Goal: Book appointment/travel/reservation

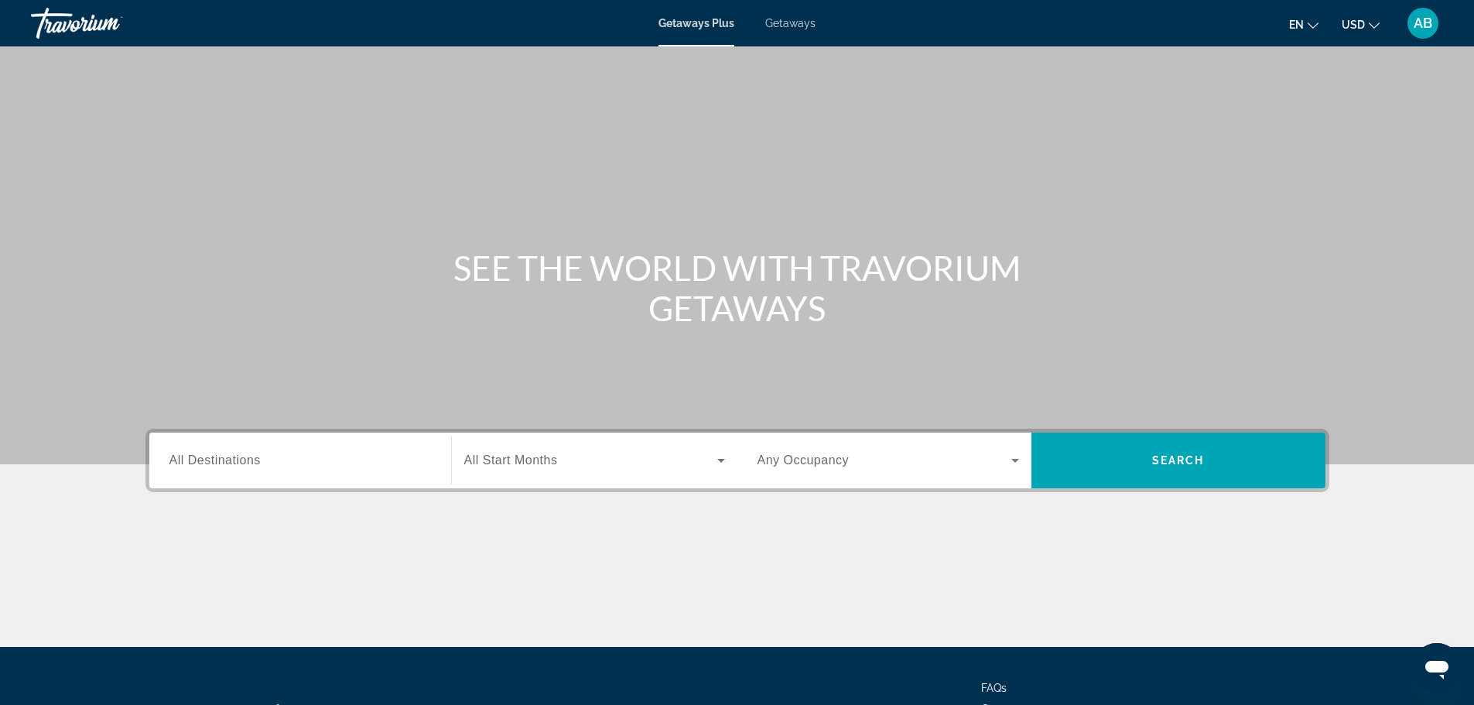
click at [794, 28] on span "Getaways" at bounding box center [790, 23] width 50 height 12
click at [377, 461] on input "Destination All Destinations" at bounding box center [301, 461] width 262 height 19
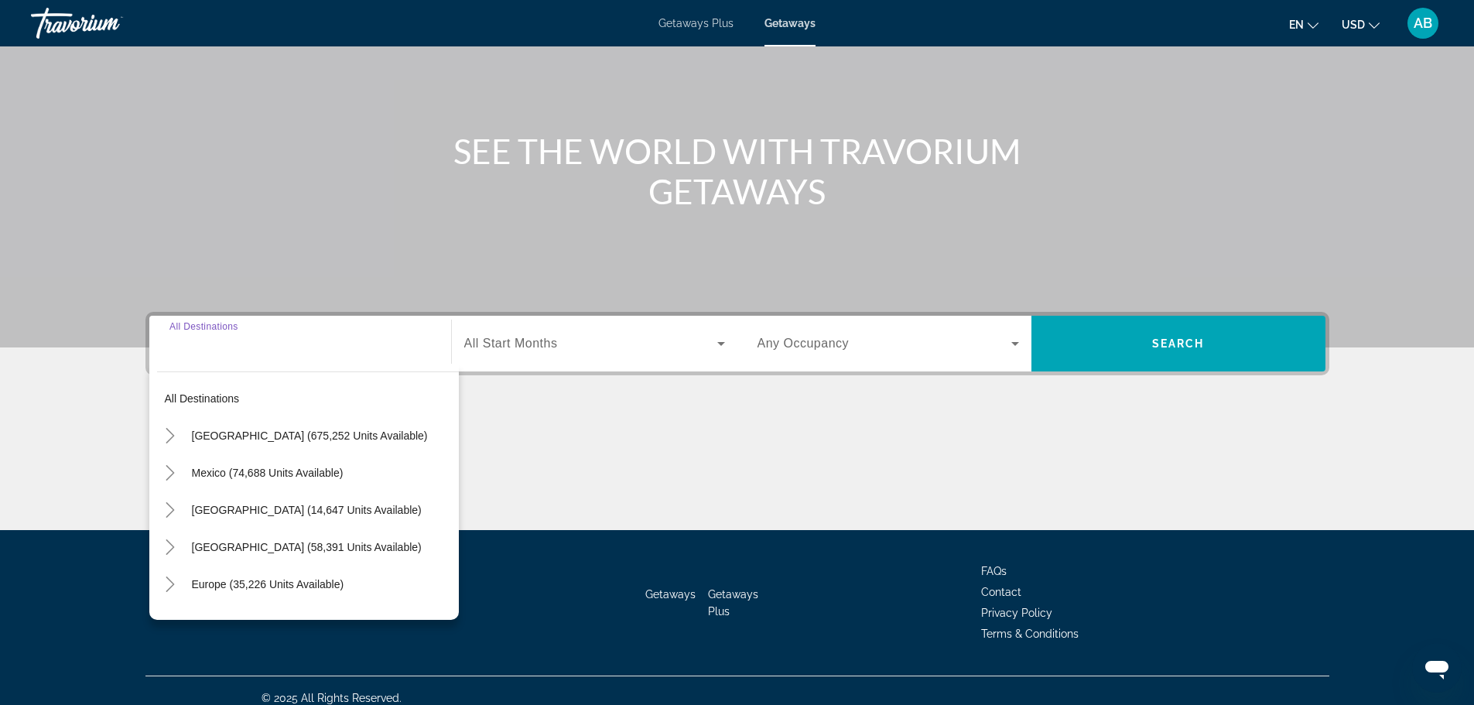
scroll to position [132, 0]
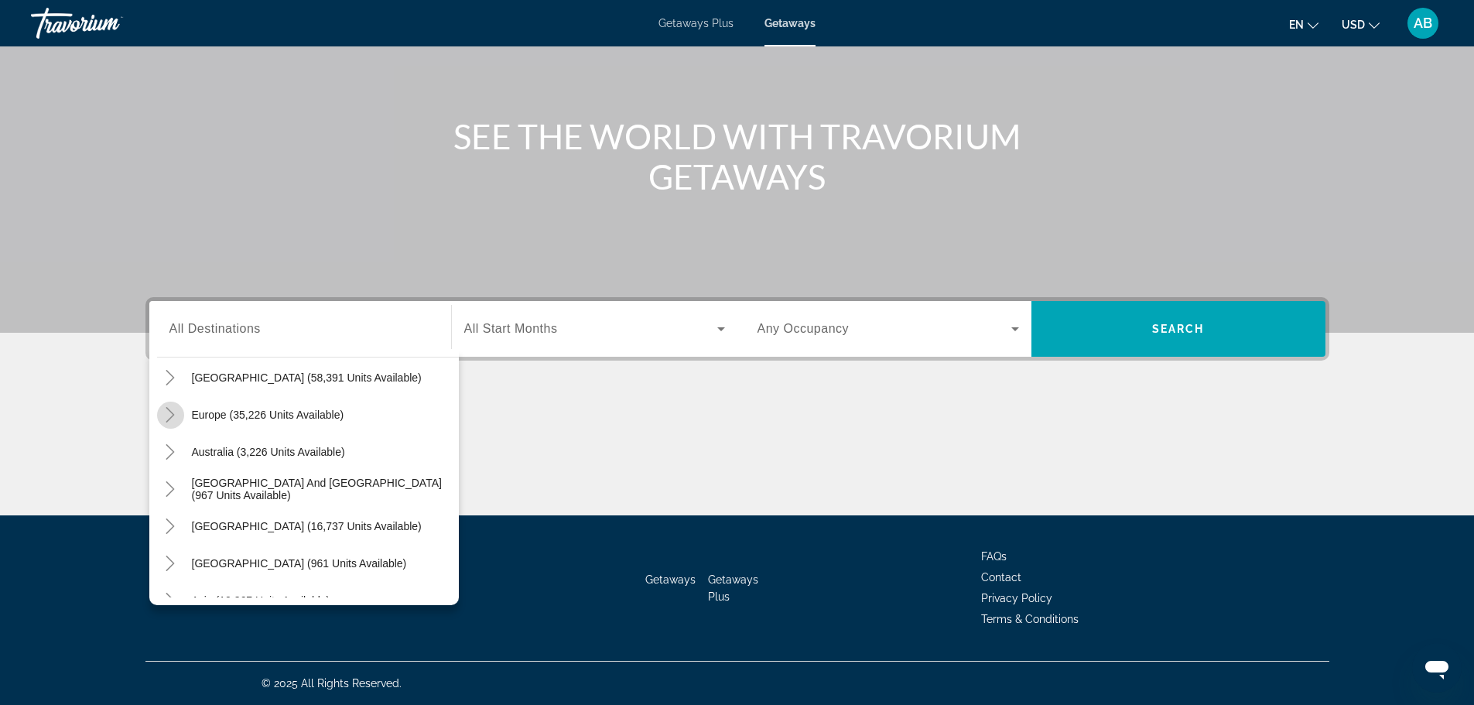
click at [168, 420] on icon "Toggle Europe (35,226 units available)" at bounding box center [170, 414] width 9 height 15
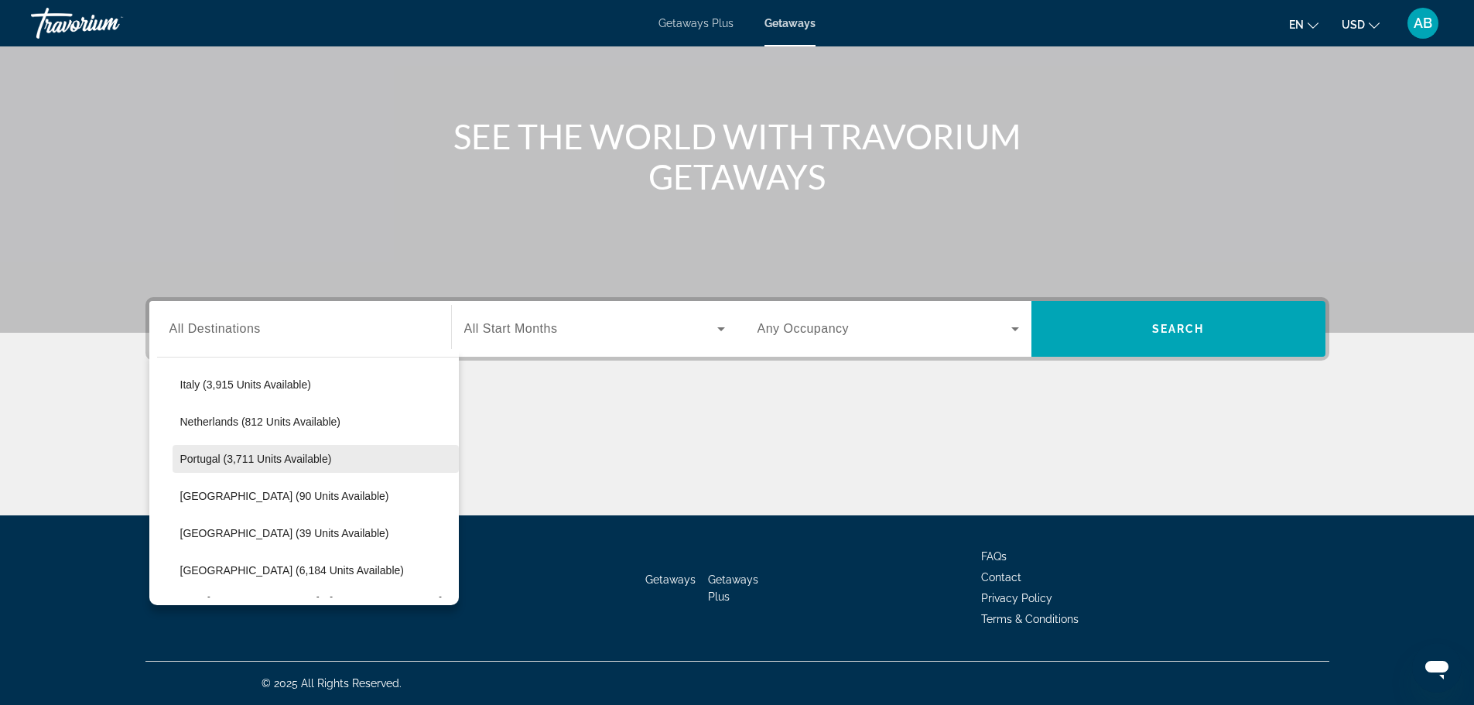
scroll to position [658, 0]
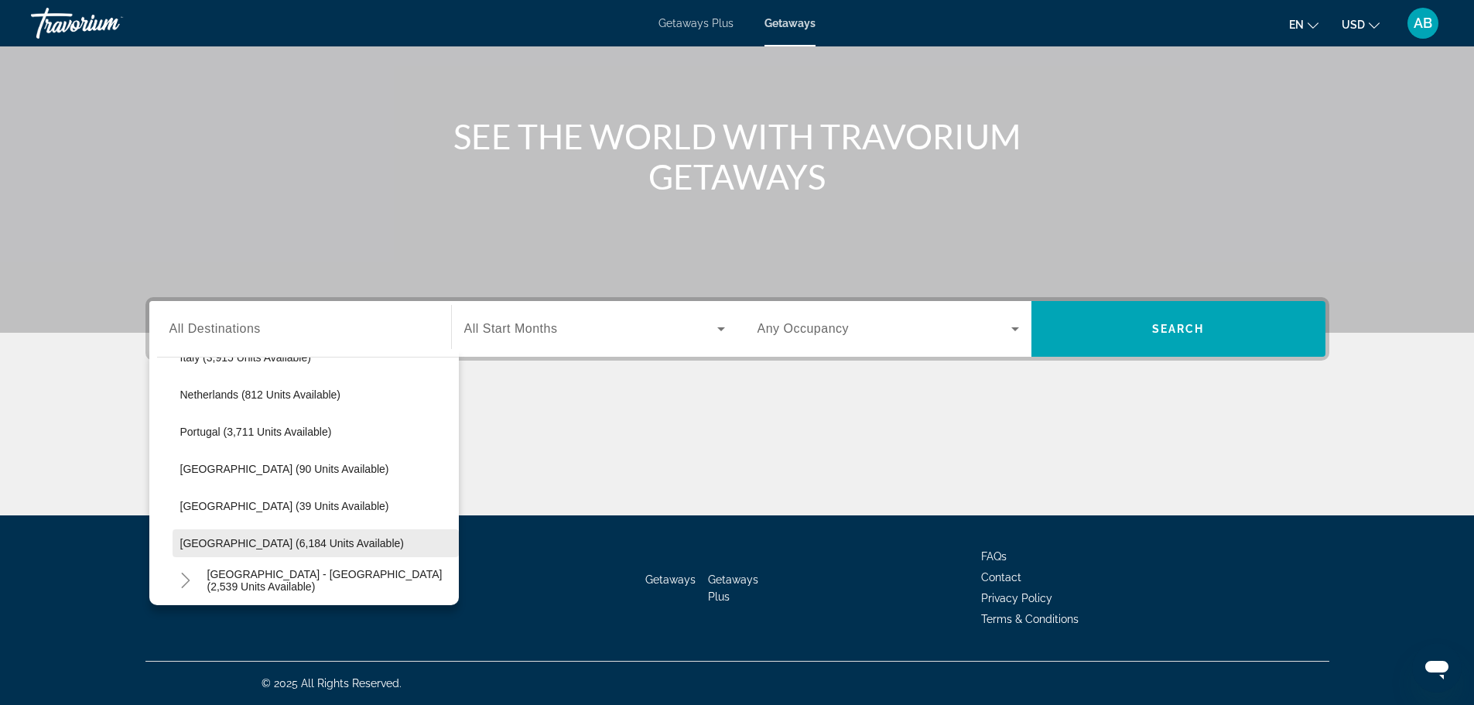
click at [248, 551] on span "Search widget" at bounding box center [316, 543] width 286 height 37
type input "**********"
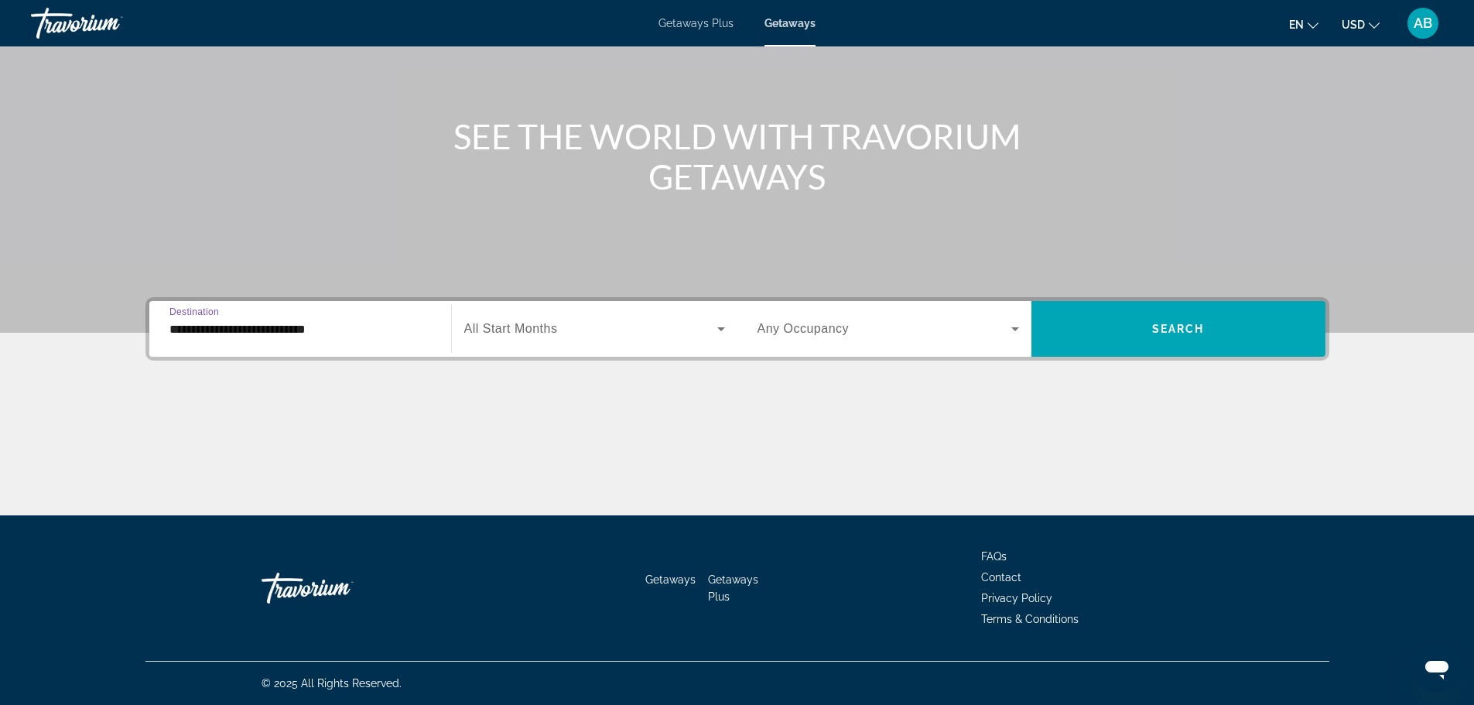
click at [724, 324] on icon "Search widget" at bounding box center [721, 329] width 19 height 19
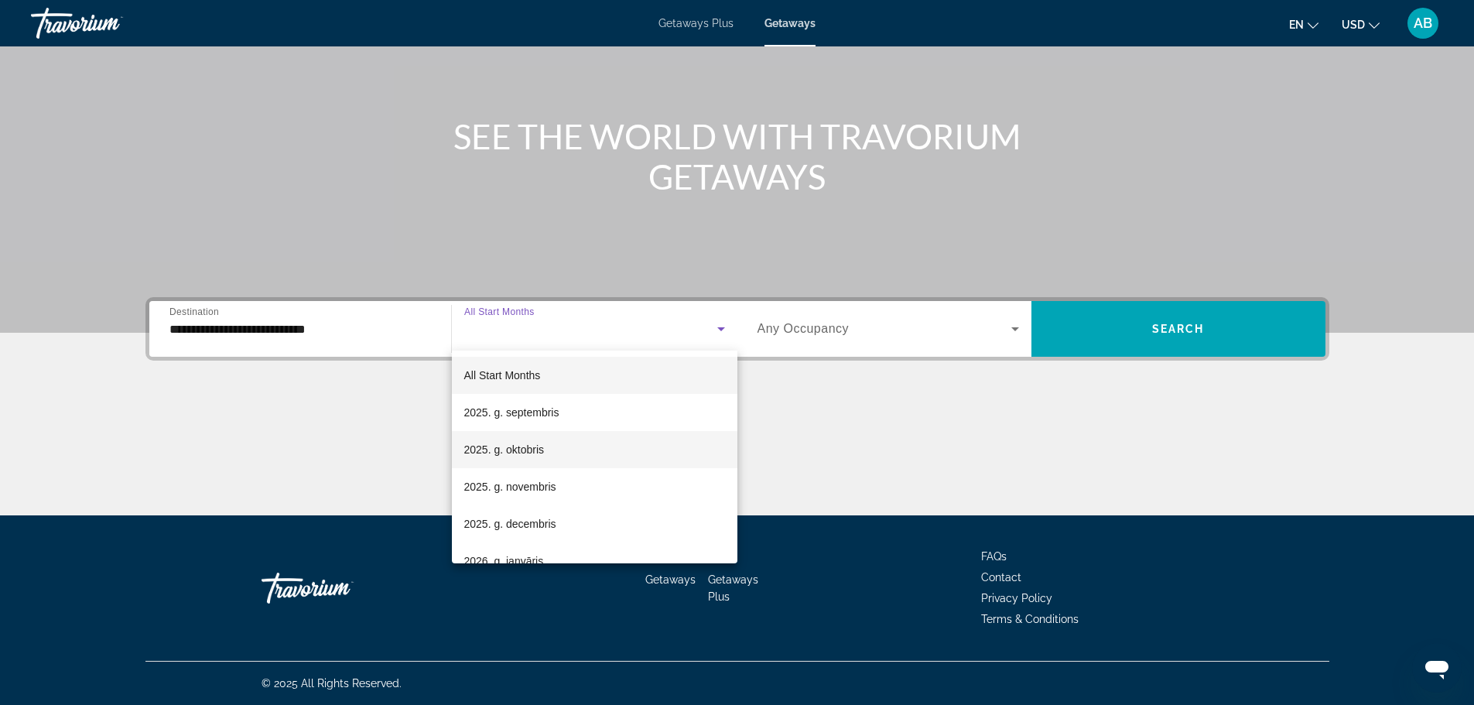
click at [546, 453] on mat-option "2025. g. oktobris" at bounding box center [595, 449] width 286 height 37
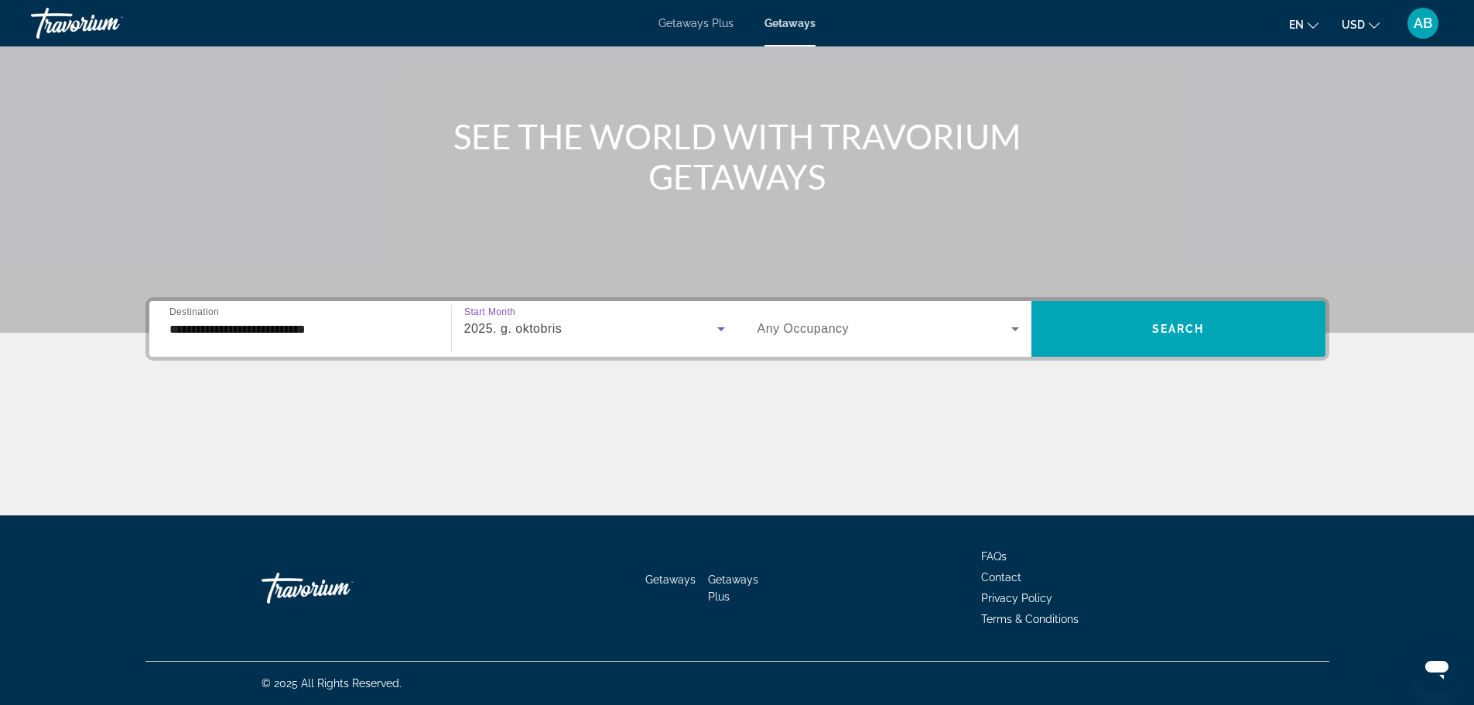
click at [888, 329] on span "Search widget" at bounding box center [885, 329] width 254 height 19
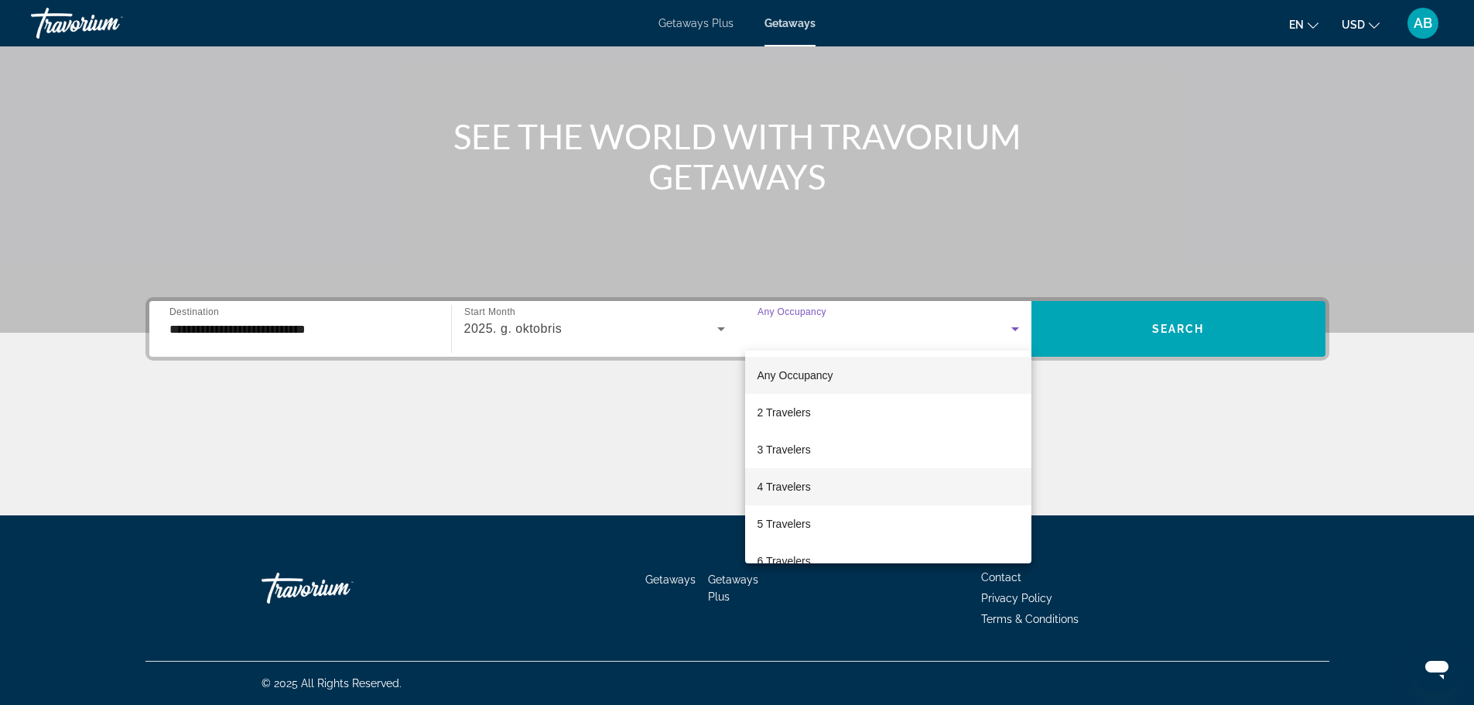
click at [826, 485] on mat-option "4 Travelers" at bounding box center [888, 486] width 286 height 37
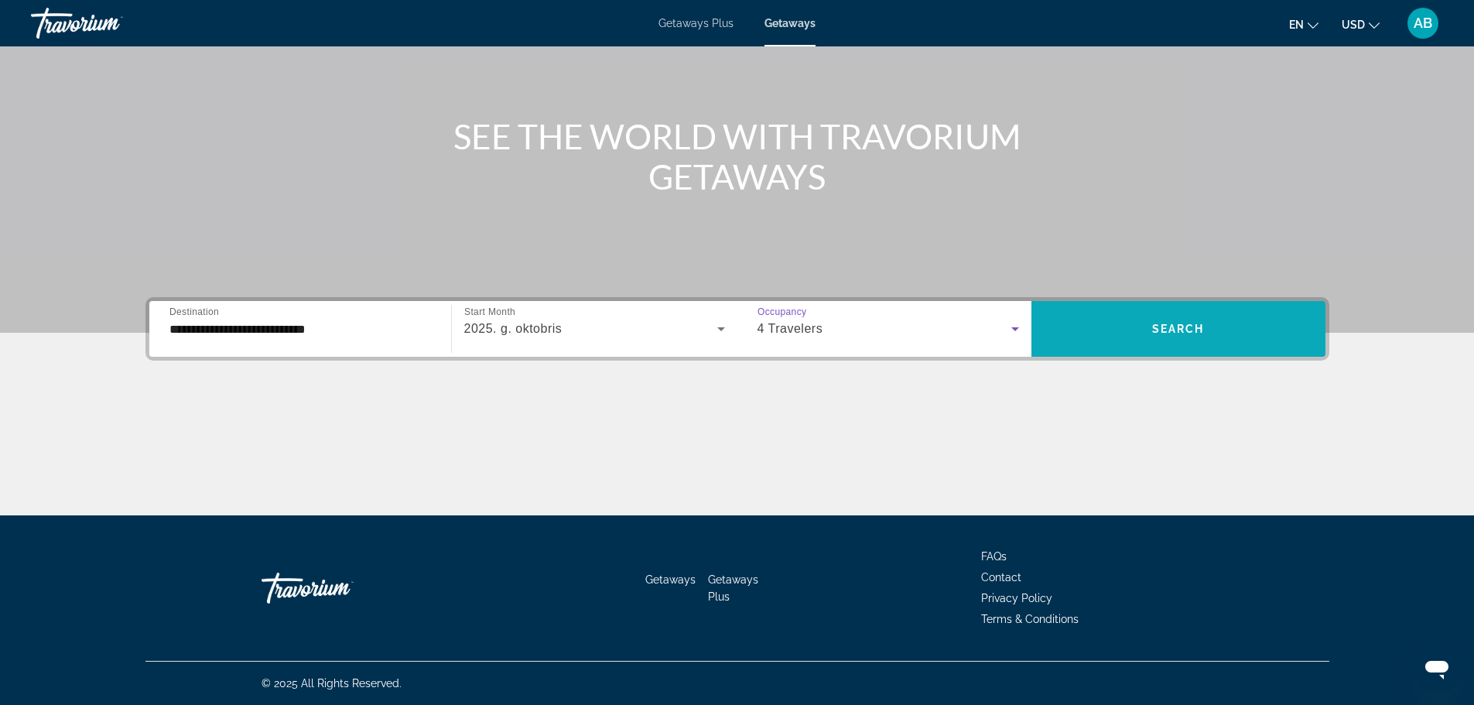
click at [1177, 321] on span "Search widget" at bounding box center [1179, 328] width 294 height 37
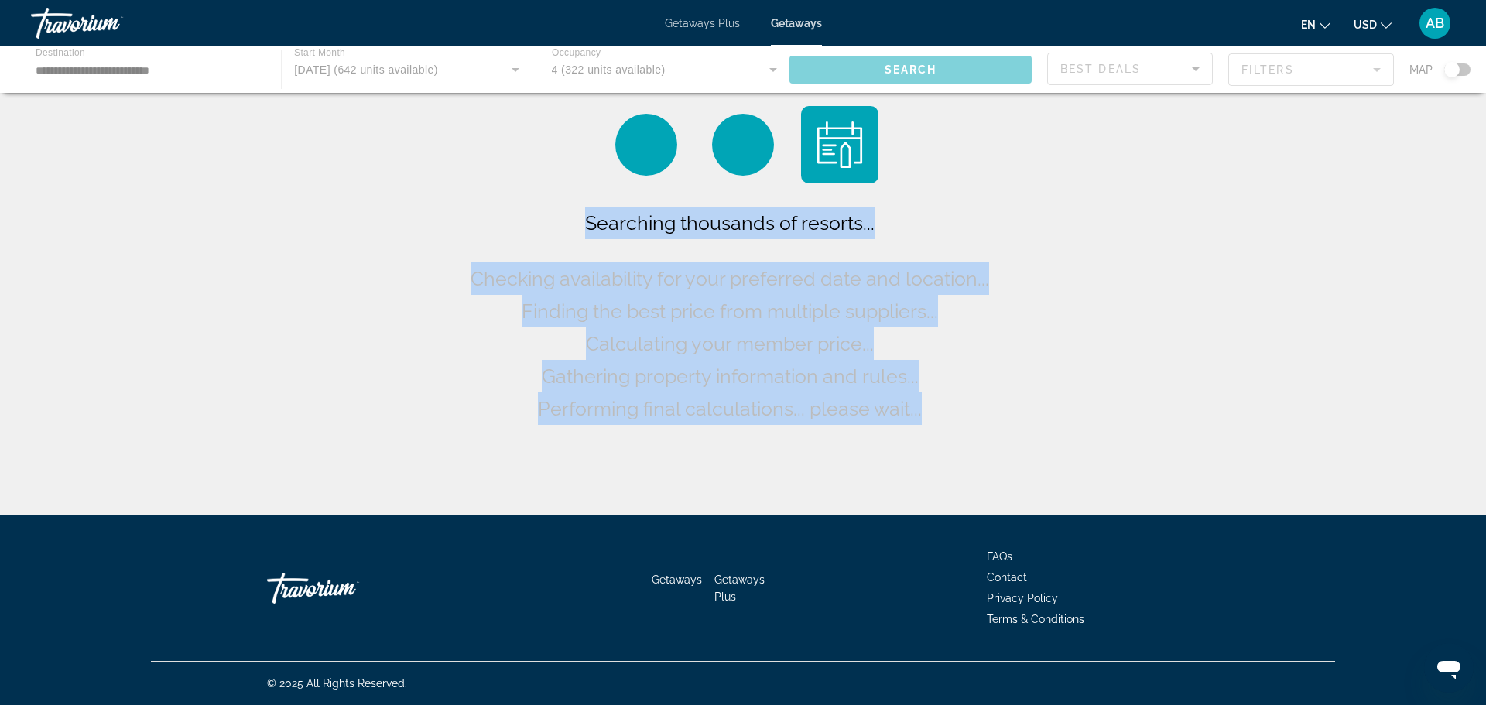
drag, startPoint x: 595, startPoint y: 227, endPoint x: 998, endPoint y: 434, distance: 452.8
click at [998, 434] on div "Searching thousands of resorts... Checking availability for your preferred date…" at bounding box center [743, 261] width 1486 height 523
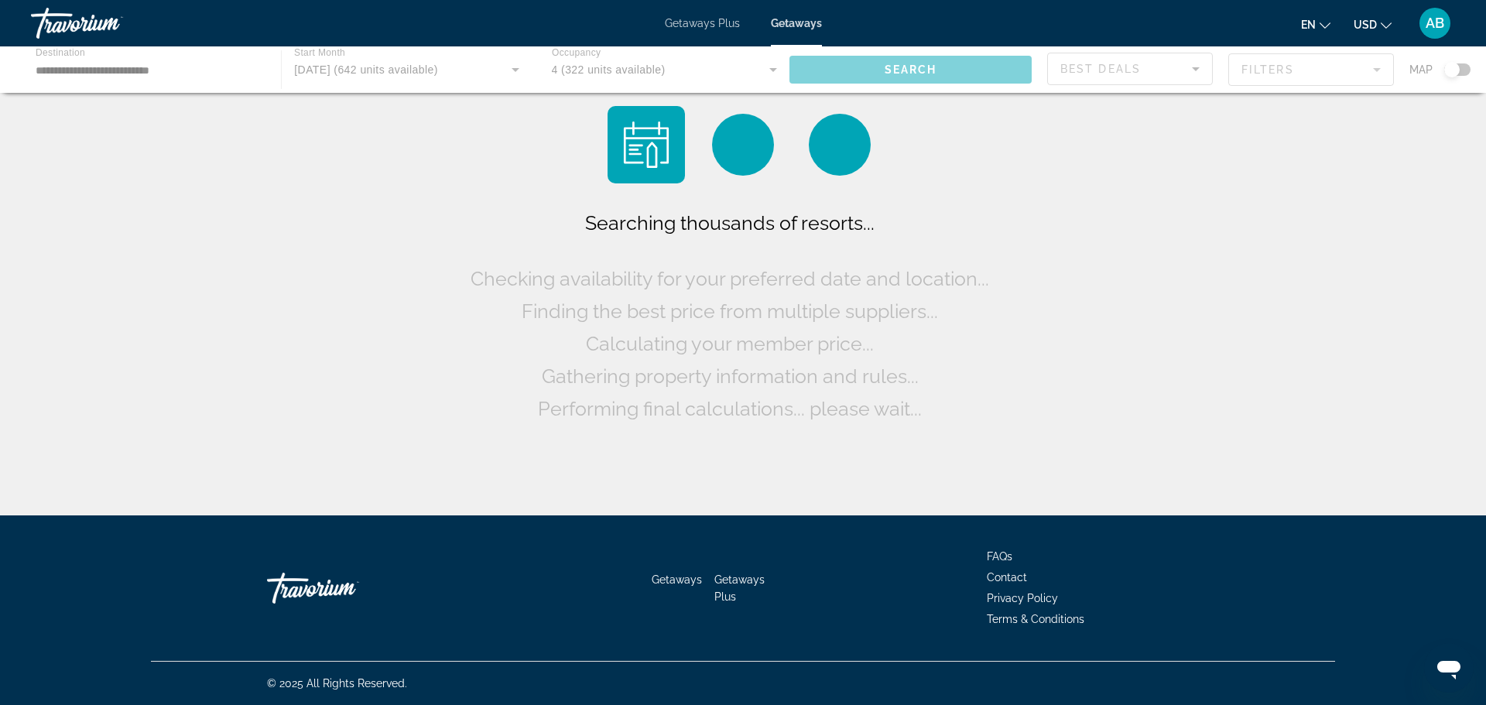
click at [1032, 412] on div "Searching thousands of resorts... Checking availability for your preferred date…" at bounding box center [743, 261] width 1486 height 523
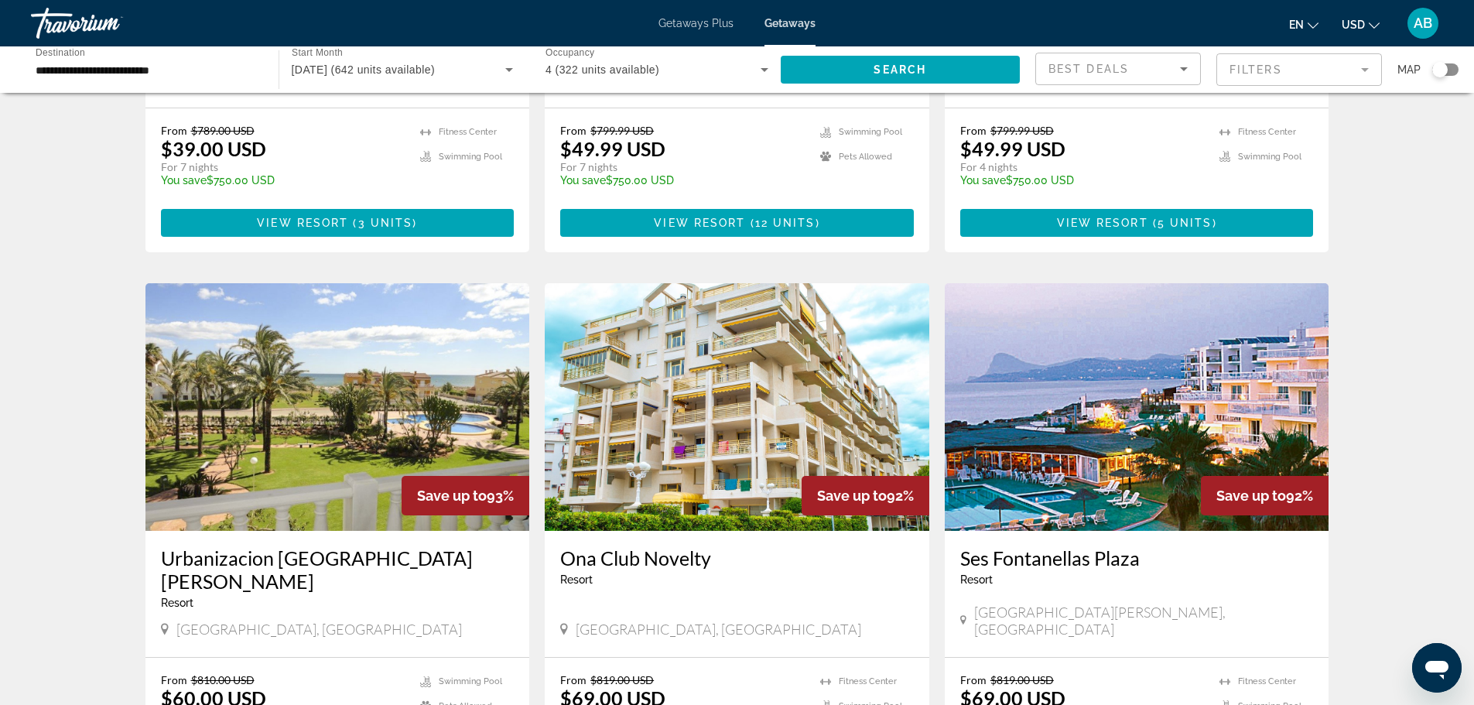
scroll to position [1084, 0]
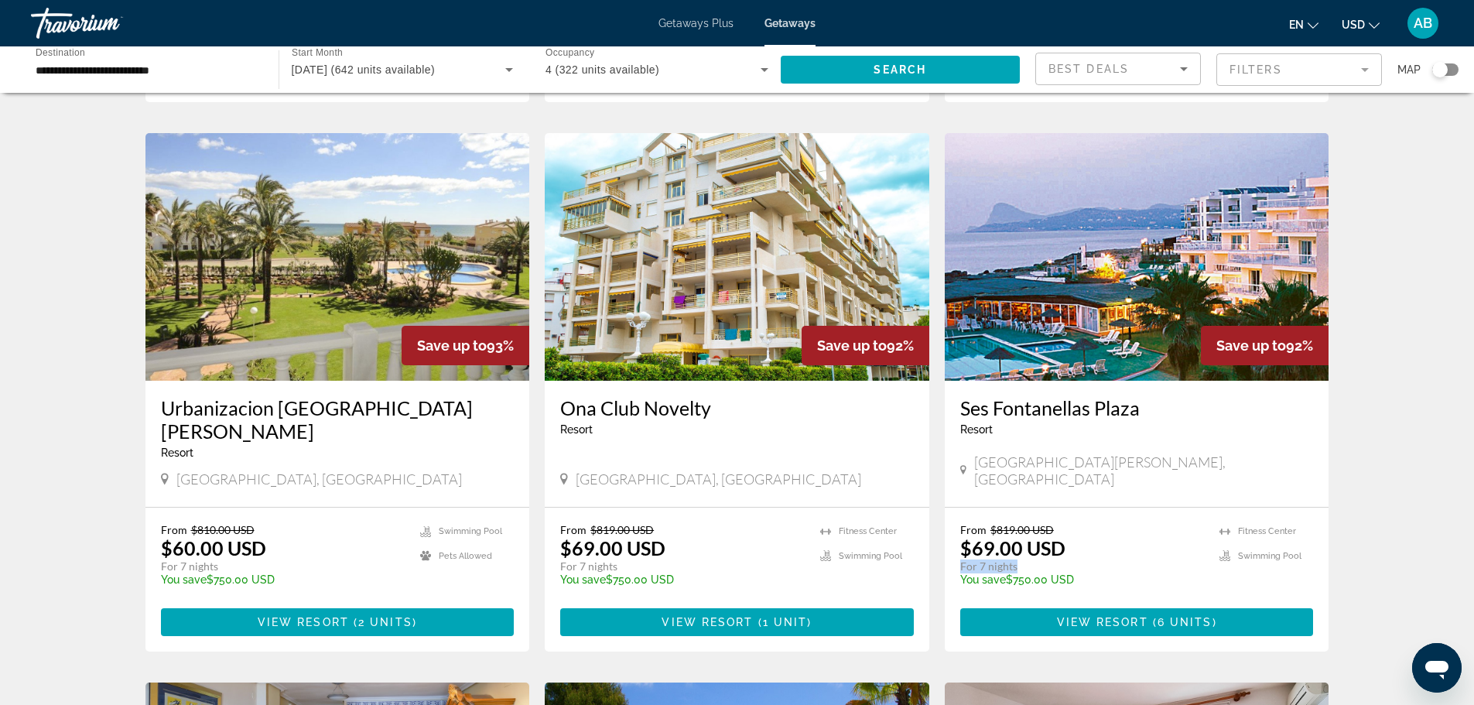
drag, startPoint x: 962, startPoint y: 530, endPoint x: 1018, endPoint y: 532, distance: 55.7
click at [1018, 560] on p "For 7 nights" at bounding box center [1083, 567] width 245 height 14
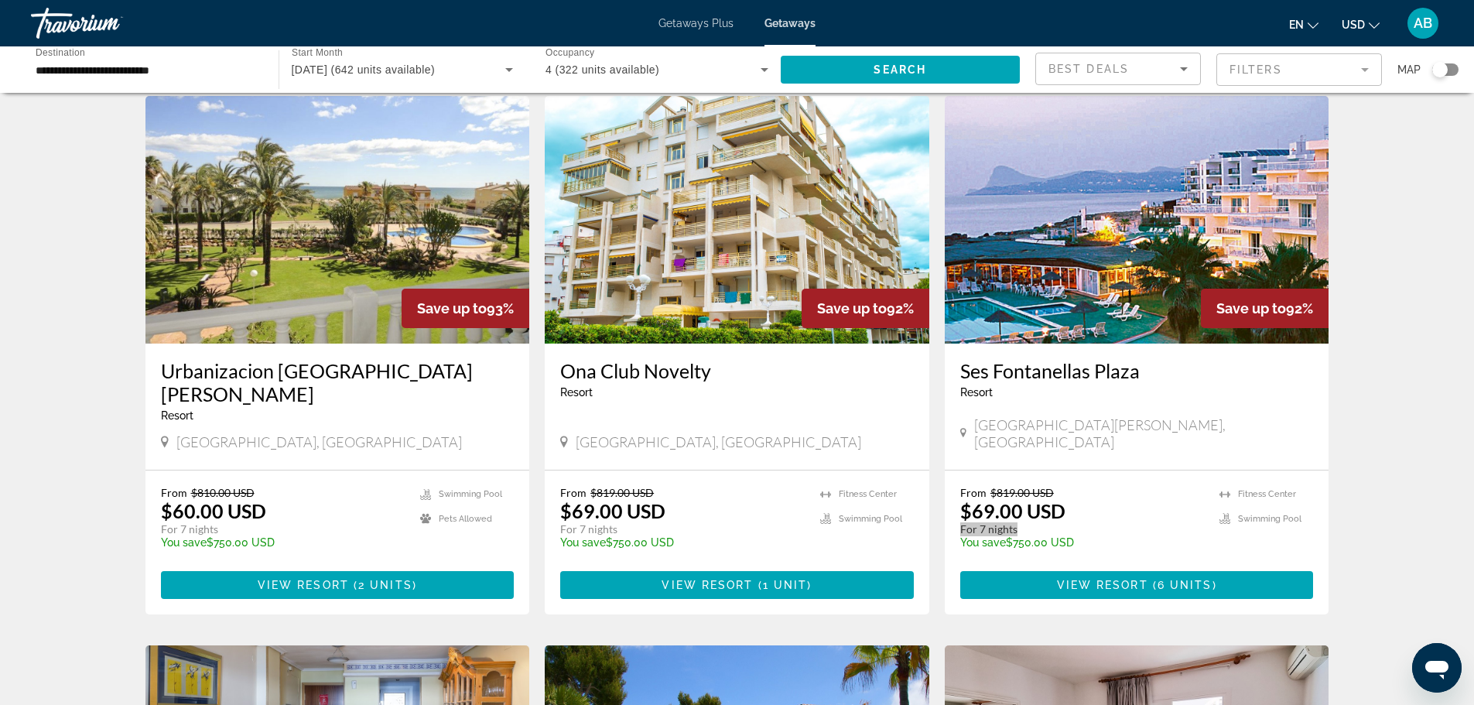
scroll to position [1102, 0]
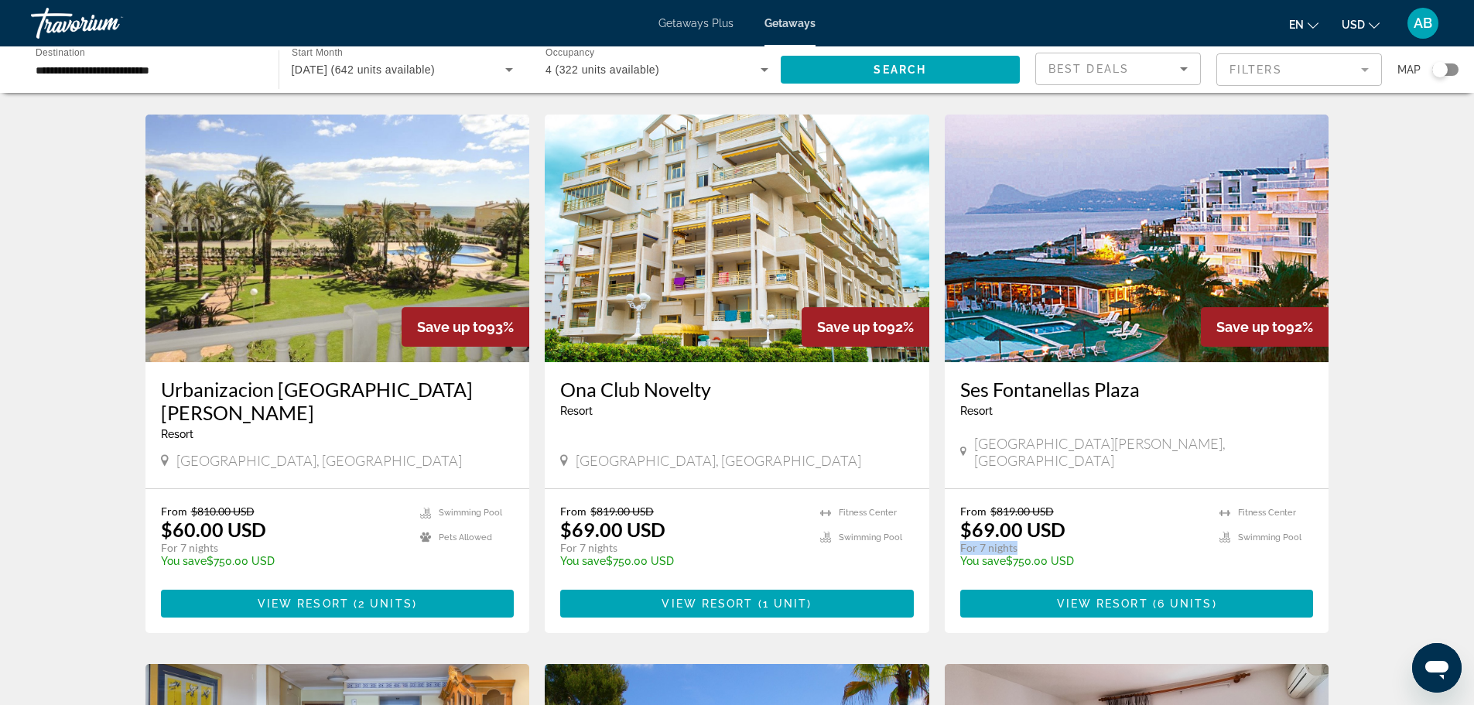
click at [1129, 265] on img "Main content" at bounding box center [1137, 239] width 385 height 248
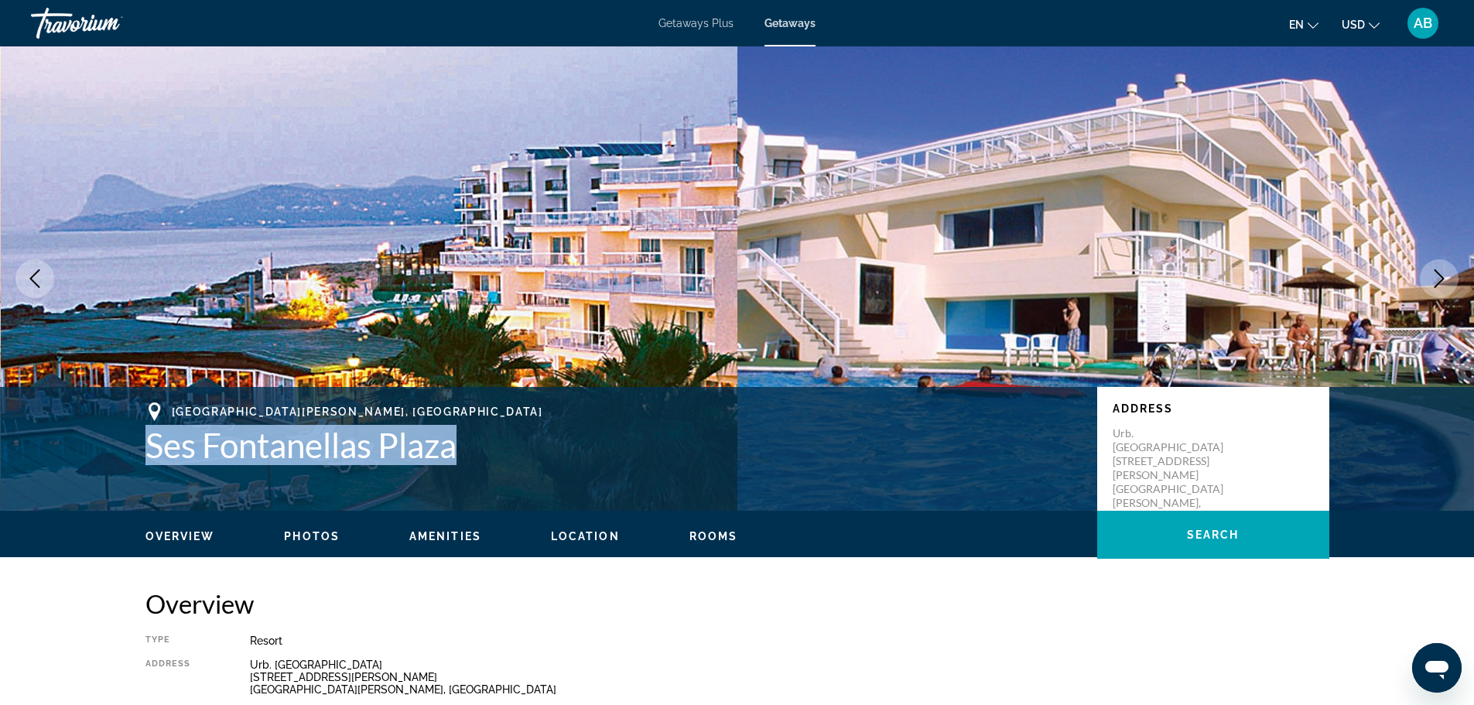
drag, startPoint x: 159, startPoint y: 454, endPoint x: 538, endPoint y: 446, distance: 378.6
click at [538, 446] on h1 "Ses Fontanellas Plaza" at bounding box center [614, 445] width 937 height 40
copy h1 "Ses Fontanellas Plaza"
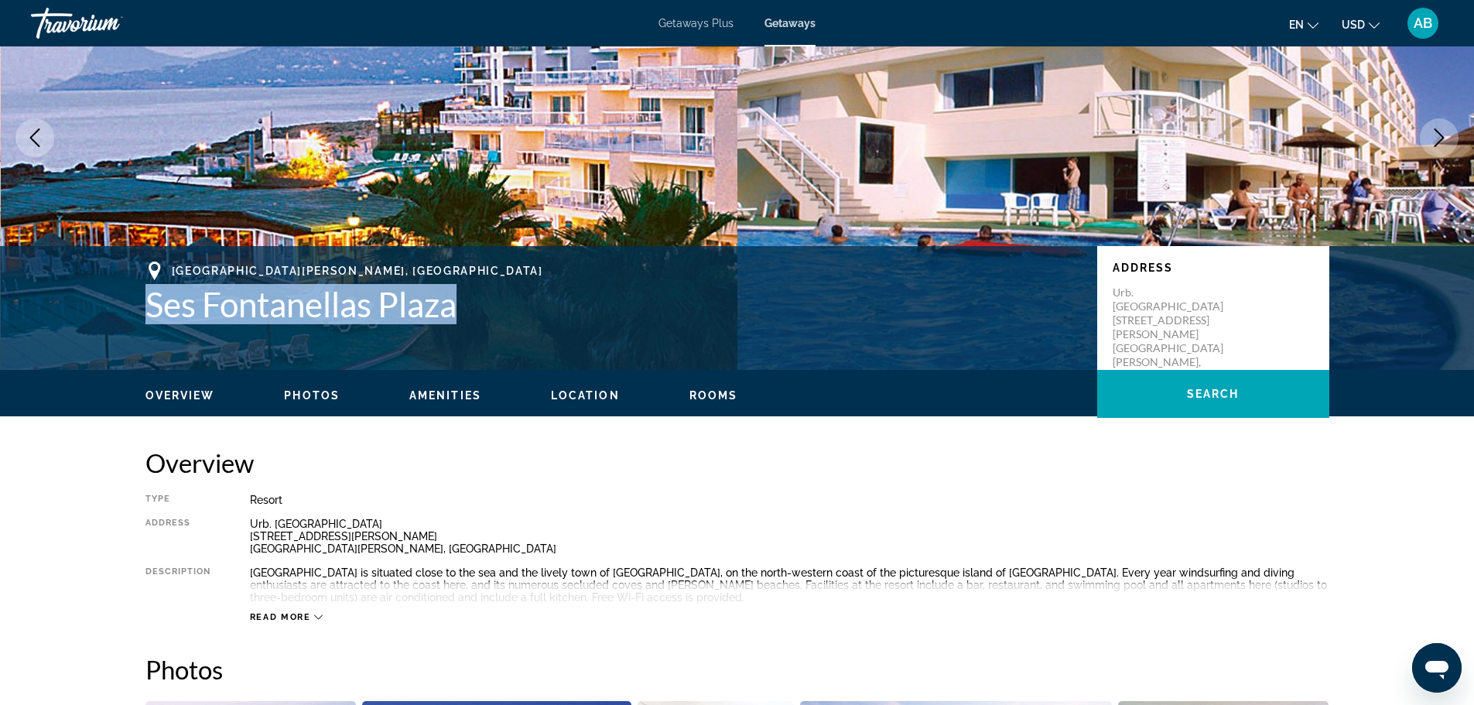
scroll to position [387, 0]
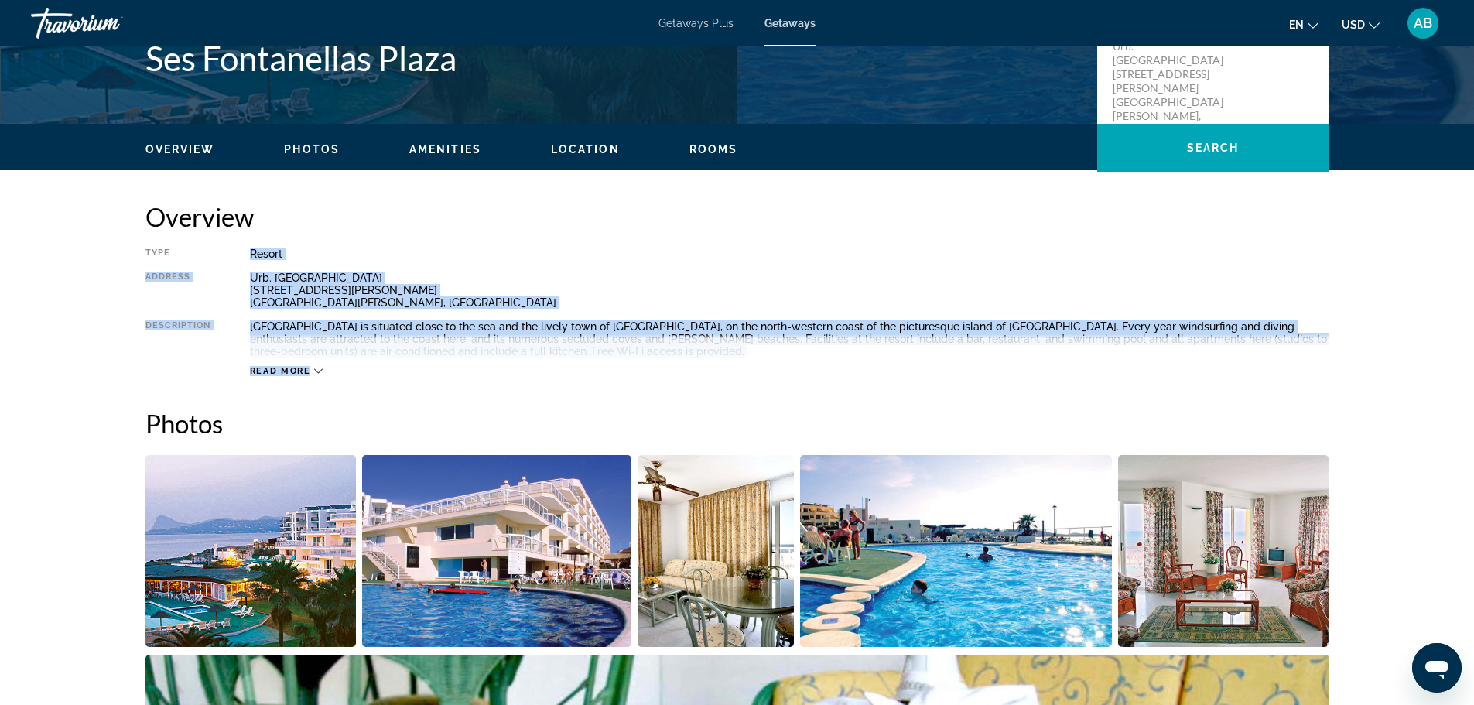
drag, startPoint x: 250, startPoint y: 252, endPoint x: 396, endPoint y: 343, distance: 172.5
click at [396, 343] on div "Type Resort All-Inclusive No All-Inclusive Address Urb. Ses Fontanellas Plaza […" at bounding box center [738, 312] width 1184 height 129
click at [485, 268] on div "Type Resort All-Inclusive No All-Inclusive Address Urb. Ses Fontanellas Plaza […" at bounding box center [738, 312] width 1184 height 129
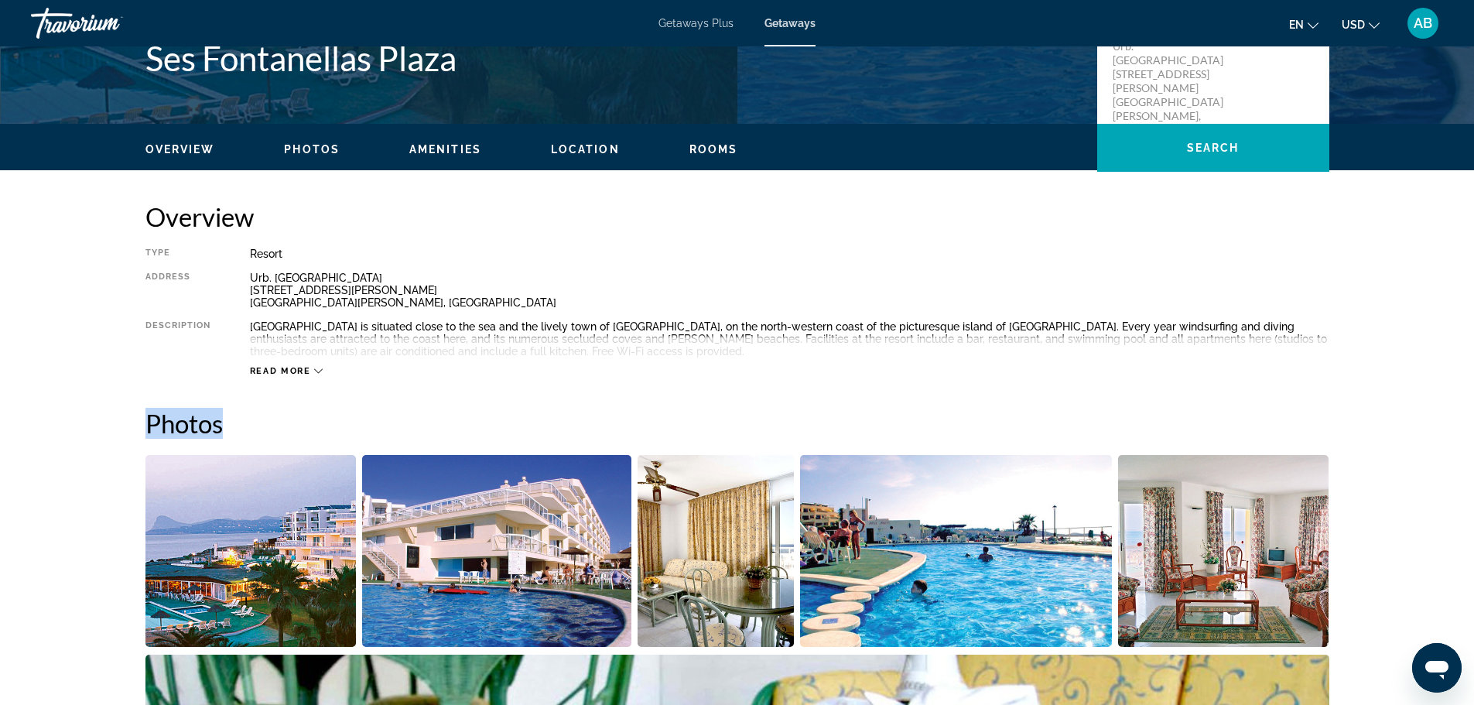
drag, startPoint x: 147, startPoint y: 421, endPoint x: 274, endPoint y: 426, distance: 127.0
click at [274, 426] on h2 "Photos" at bounding box center [738, 423] width 1184 height 31
click at [265, 426] on h2 "Photos" at bounding box center [738, 423] width 1184 height 31
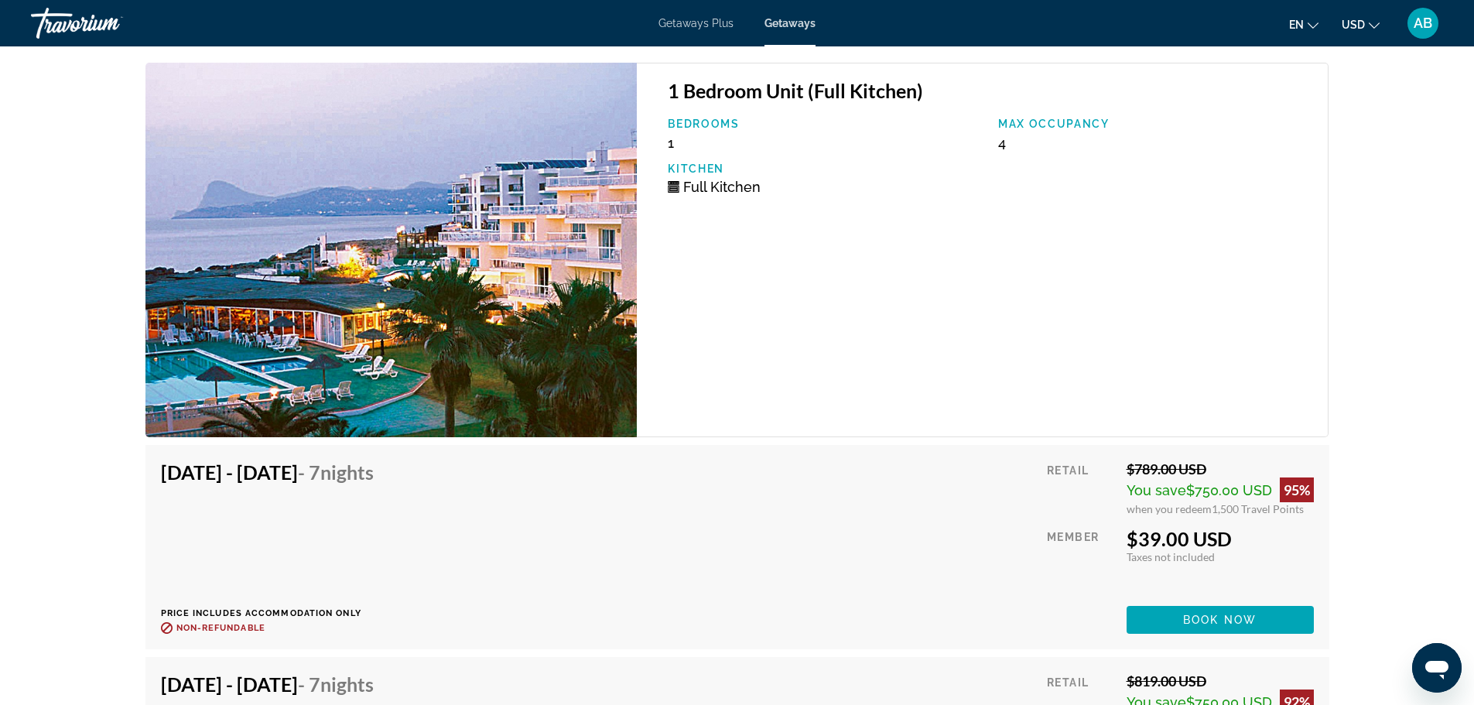
scroll to position [2477, 0]
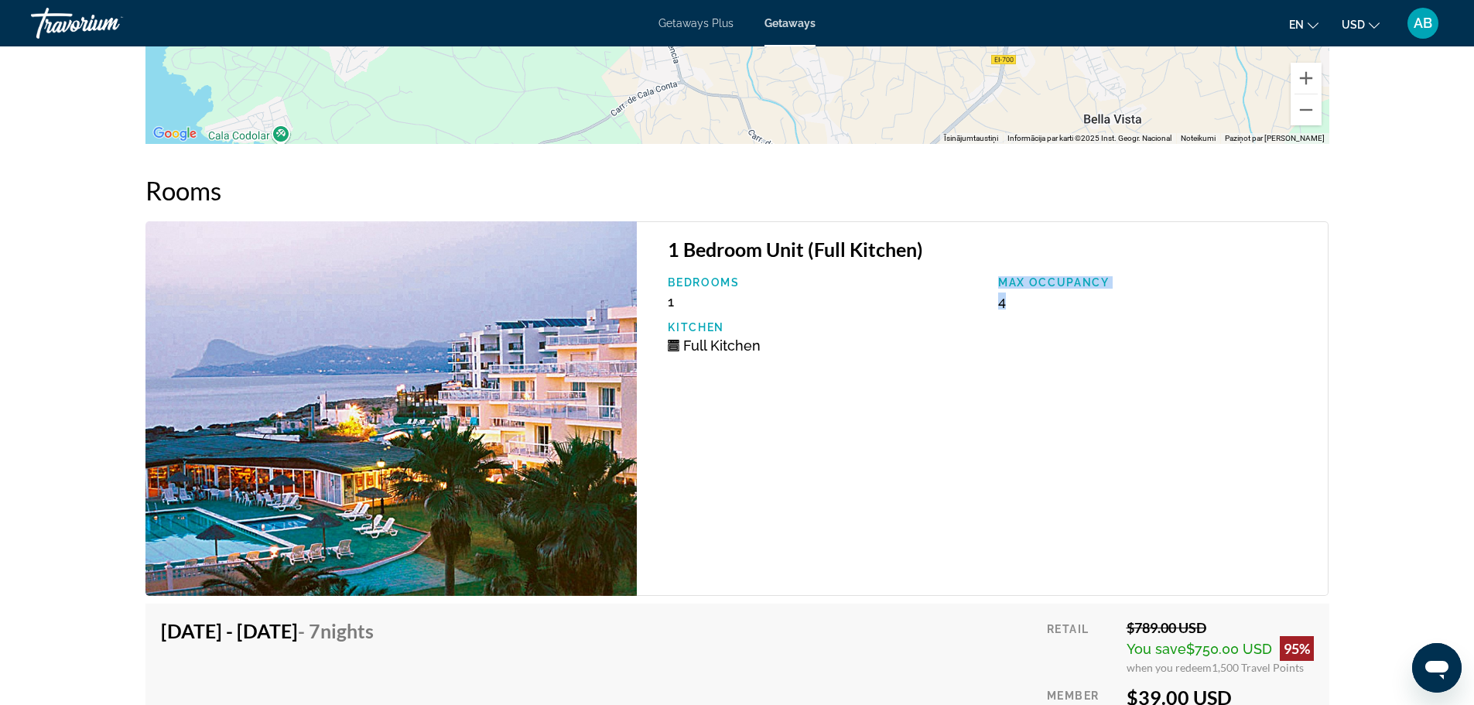
drag, startPoint x: 996, startPoint y: 283, endPoint x: 1118, endPoint y: 309, distance: 125.1
click at [1122, 303] on div "Max Occupancy 4" at bounding box center [1156, 292] width 330 height 33
click at [1111, 324] on div "Bedrooms 1 Max Occupancy 4 Kitchen Full Kitchen" at bounding box center [990, 320] width 660 height 89
drag, startPoint x: 729, startPoint y: 246, endPoint x: 1099, endPoint y: 284, distance: 371.9
click at [1099, 284] on div "1 Bedroom Unit (Full Kitchen) Bedrooms 1 Max Occupancy 4 Kitchen Full Kitchen" at bounding box center [983, 408] width 692 height 375
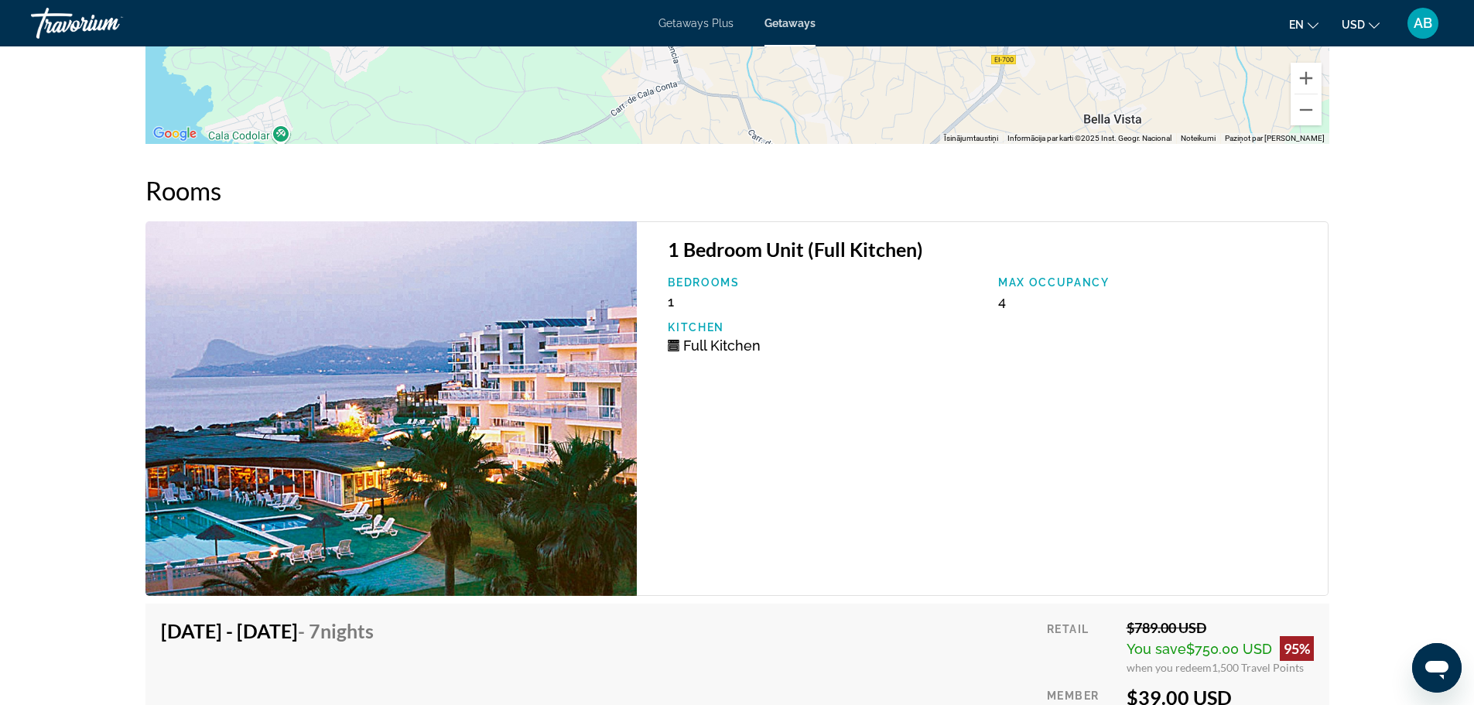
click at [1091, 344] on div "Bedrooms 1 Max Occupancy 4 Kitchen Full Kitchen" at bounding box center [990, 320] width 660 height 89
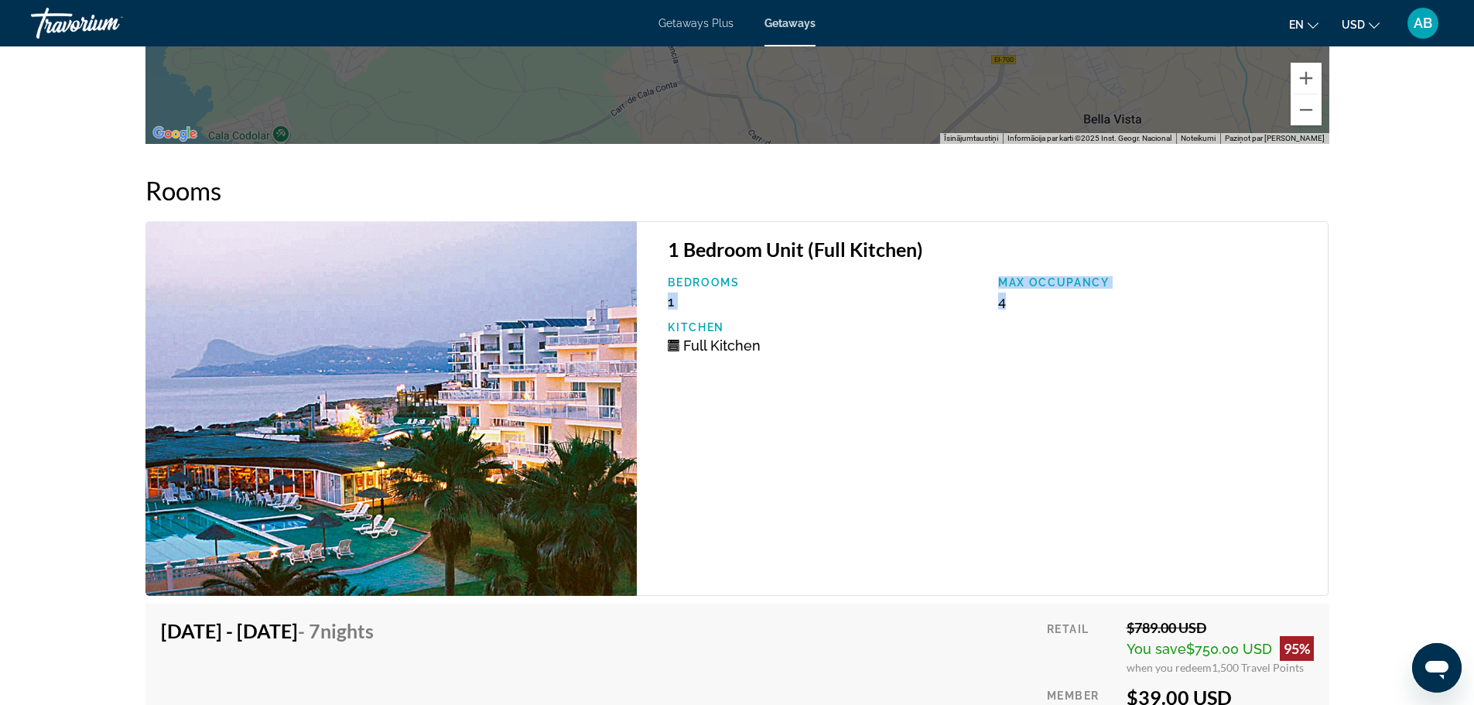
drag, startPoint x: 1000, startPoint y: 287, endPoint x: 1087, endPoint y: 341, distance: 102.5
click at [1087, 341] on div "Bedrooms 1 Max Occupancy 4 Kitchen Full Kitchen" at bounding box center [990, 320] width 660 height 89
click at [1088, 342] on div "Bedrooms 1 Max Occupancy 4 Kitchen Full Kitchen" at bounding box center [990, 320] width 660 height 89
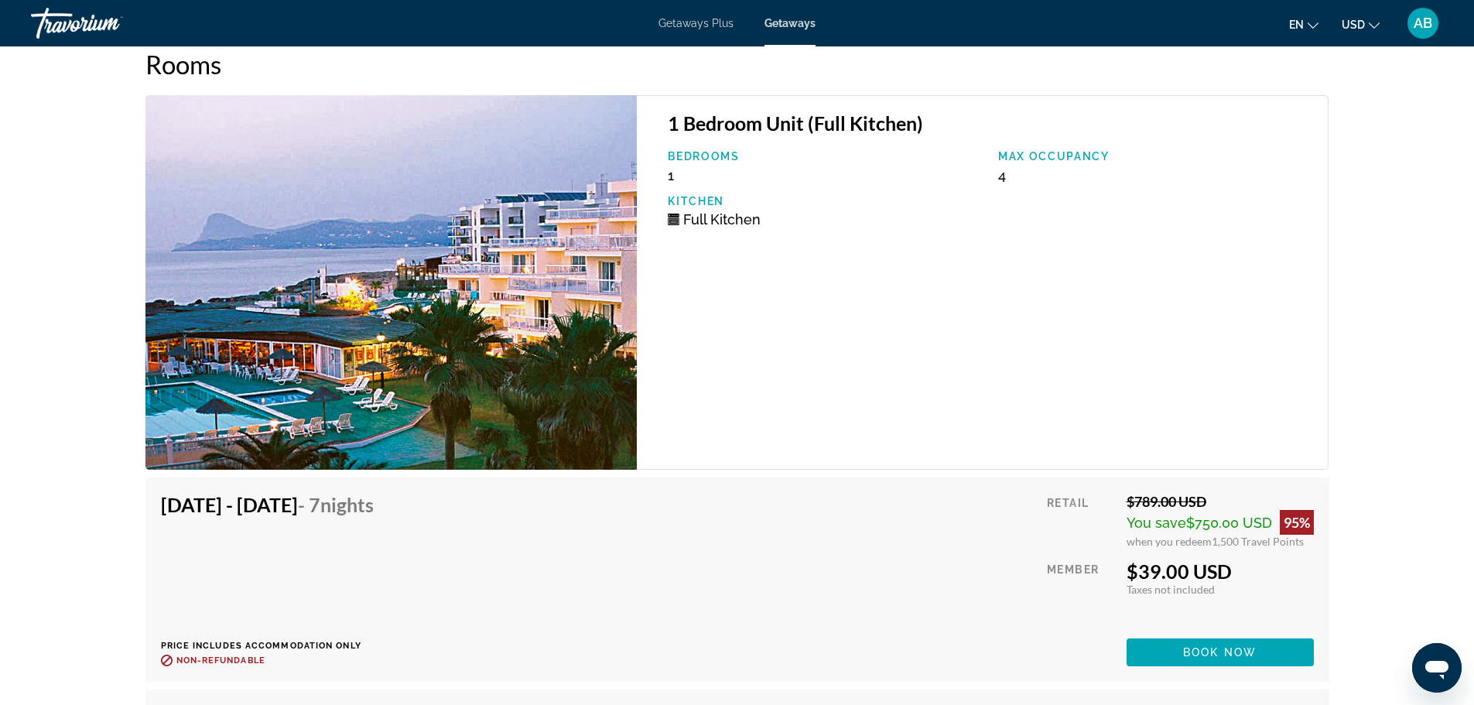
scroll to position [2786, 0]
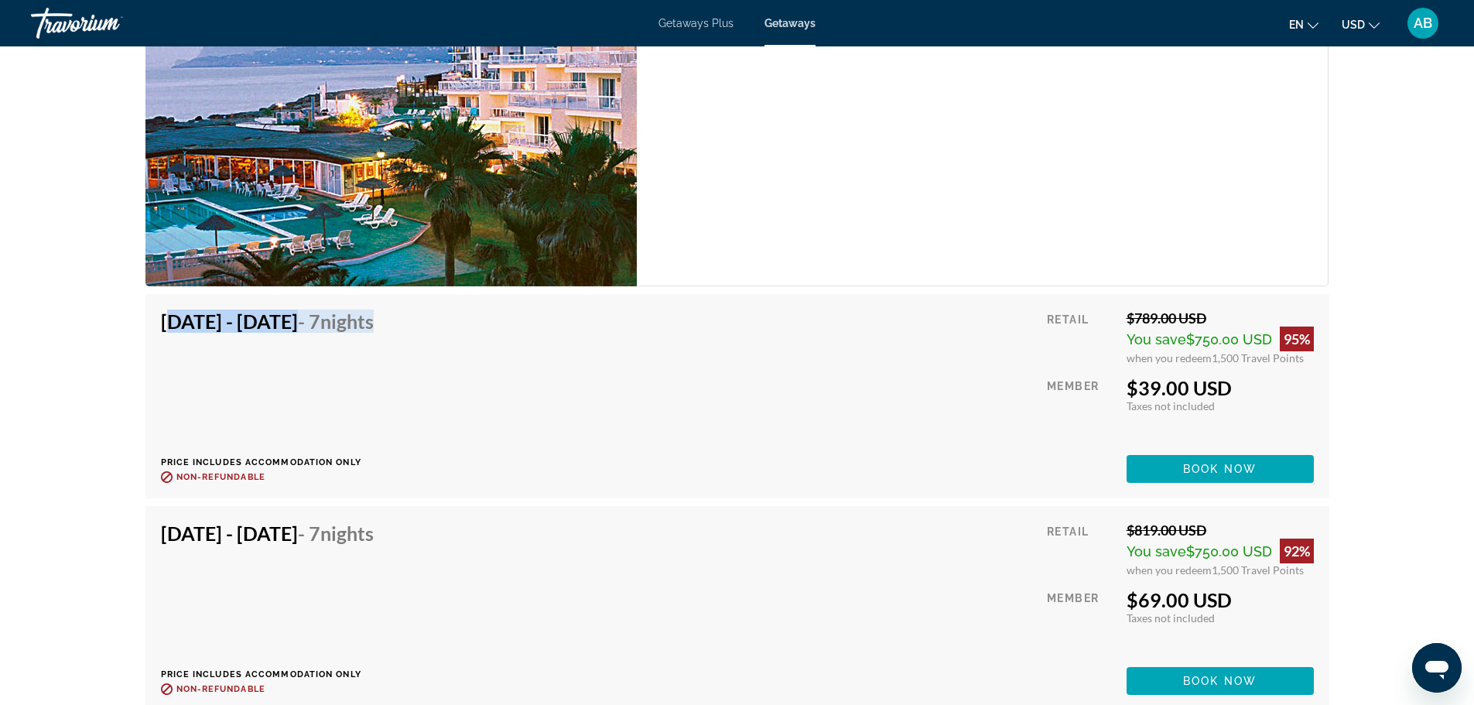
drag, startPoint x: 200, startPoint y: 322, endPoint x: 604, endPoint y: 330, distance: 403.3
click at [604, 330] on div "[DATE] - [DATE] - 7 Nights Price includes accommodation only Refundable until :…" at bounding box center [738, 396] width 1184 height 204
click at [604, 330] on div "[DATE] - [DATE] - 7 Nights Price includes accommodation only Refundable until :…" at bounding box center [737, 396] width 1153 height 173
drag, startPoint x: 1125, startPoint y: 400, endPoint x: 1245, endPoint y: 385, distance: 121.0
click at [1244, 385] on div "Retail $789.00 USD You save $750.00 USD 95% when you redeem 1,500 Travel Points…" at bounding box center [1180, 396] width 266 height 173
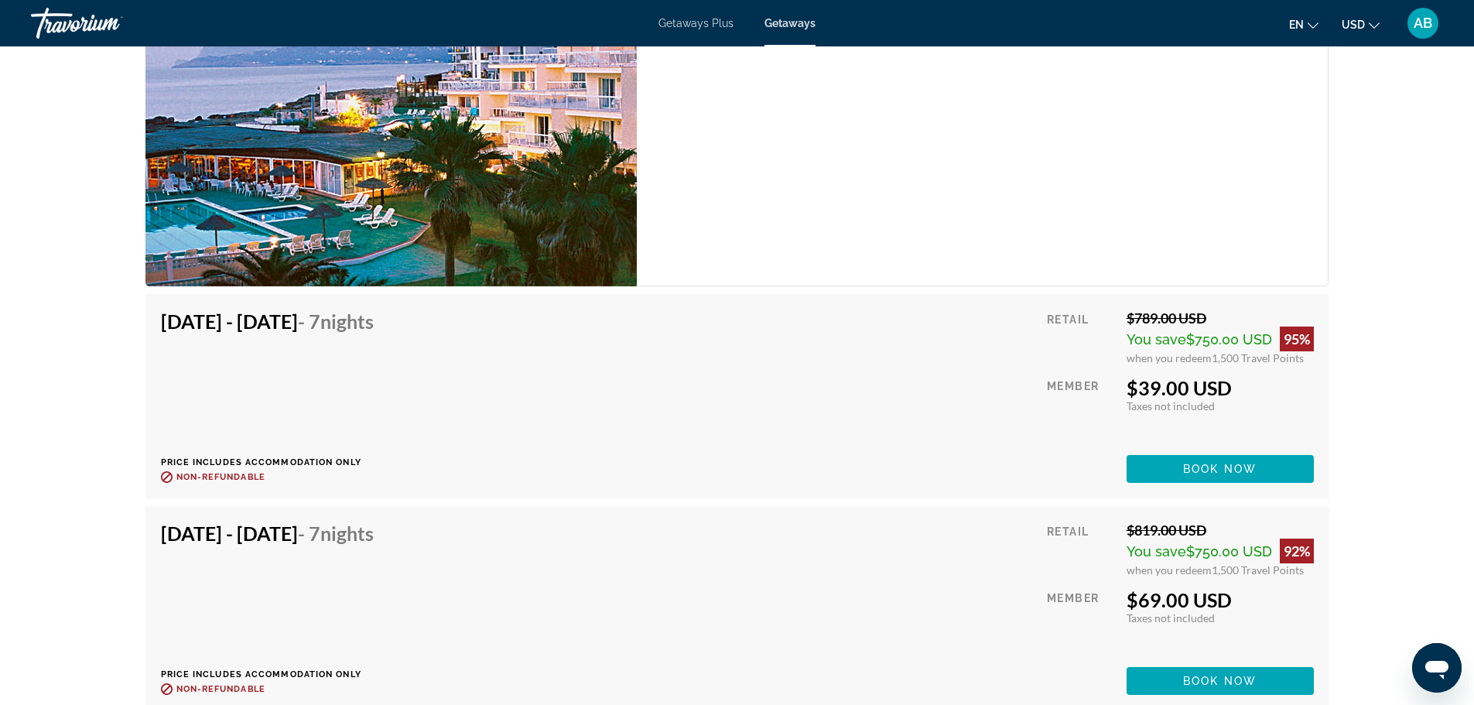
click at [1234, 400] on div "Taxes included Taxes not included" at bounding box center [1220, 405] width 187 height 13
drag, startPoint x: 1119, startPoint y: 313, endPoint x: 1221, endPoint y: 396, distance: 132.0
click at [1221, 396] on div "Retail $789.00 USD You save $750.00 USD 95% when you redeem 1,500 Travel Points…" at bounding box center [1180, 396] width 266 height 173
click at [1223, 395] on div "$39.00 USD" at bounding box center [1220, 387] width 187 height 23
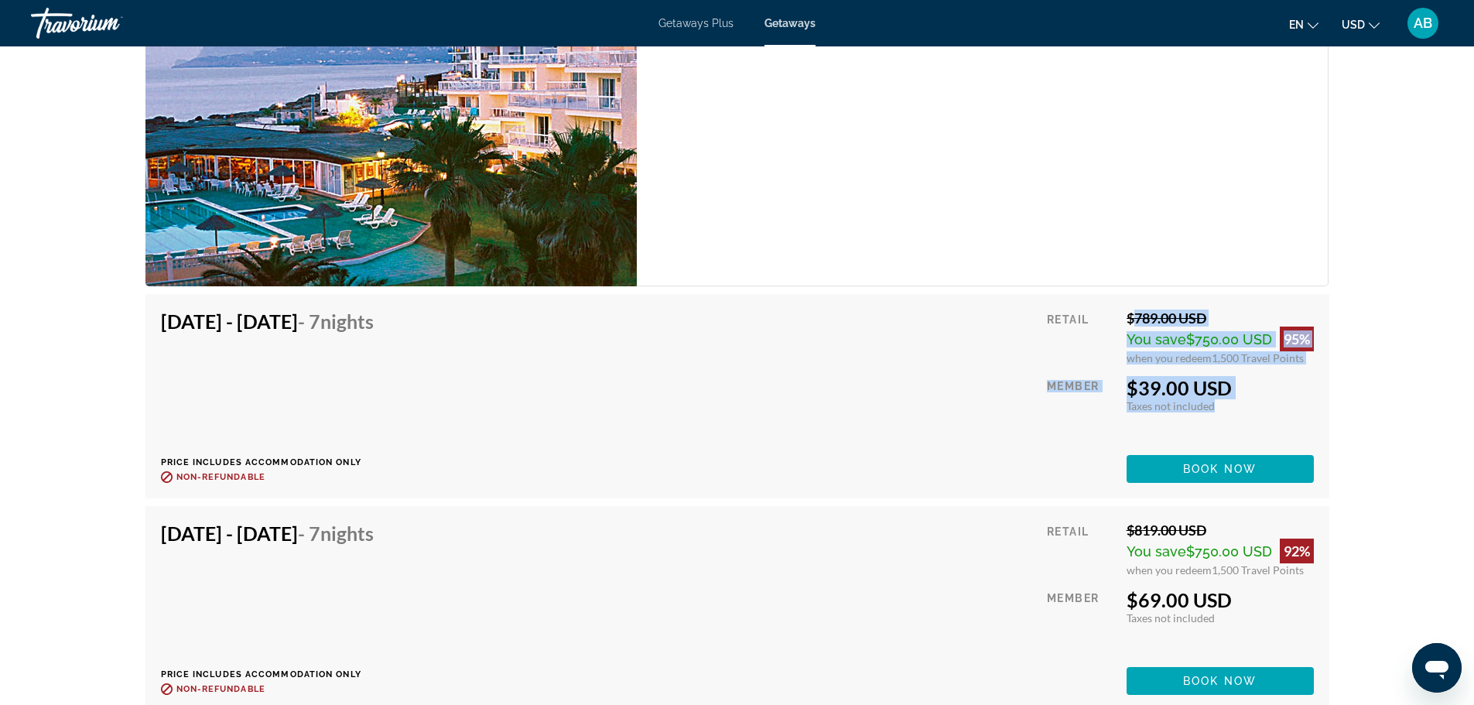
drag, startPoint x: 1121, startPoint y: 303, endPoint x: 1276, endPoint y: 407, distance: 187.4
click at [1276, 407] on div "[DATE] - [DATE] - 7 Nights Price includes accommodation only Refundable until :…" at bounding box center [738, 396] width 1184 height 204
click at [1276, 407] on div "Taxes included Taxes not included" at bounding box center [1220, 405] width 187 height 13
drag, startPoint x: 1124, startPoint y: 319, endPoint x: 1262, endPoint y: 429, distance: 176.2
click at [1262, 429] on div "Retail $789.00 USD You save $750.00 USD 95% when you redeem 1,500 Travel Points…" at bounding box center [1180, 396] width 266 height 173
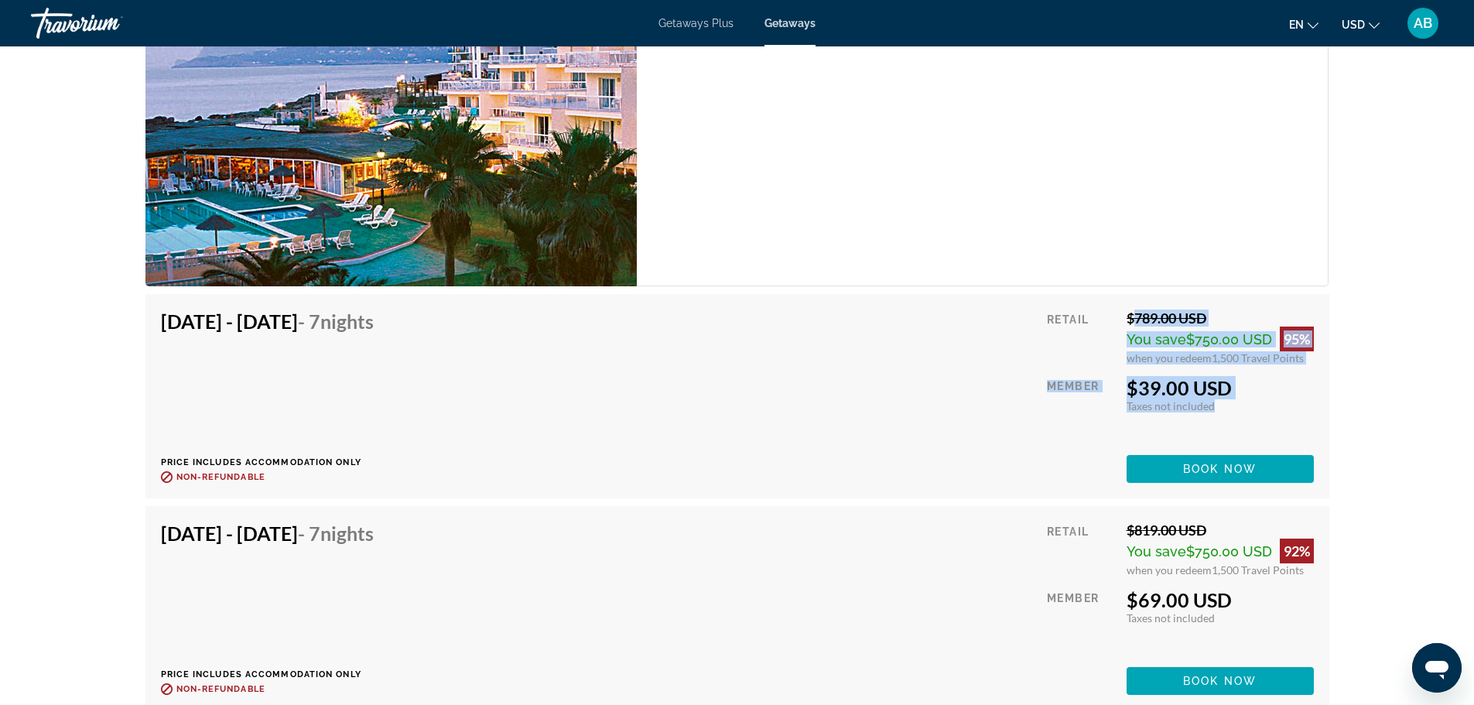
click at [1262, 429] on div "Retail $789.00 USD You save $750.00 USD 95% when you redeem 1,500 Travel Points…" at bounding box center [1180, 396] width 266 height 173
drag, startPoint x: 1033, startPoint y: 323, endPoint x: 1233, endPoint y: 401, distance: 214.4
click at [1233, 401] on div "[DATE] - [DATE] - 7 Nights Price includes accommodation only Refundable until :…" at bounding box center [737, 396] width 1153 height 173
click at [1234, 402] on div "Taxes included Taxes not included" at bounding box center [1220, 405] width 187 height 13
click at [963, 389] on div "[DATE] - [DATE] - 7 Nights Price includes accommodation only Refundable until :…" at bounding box center [737, 396] width 1153 height 173
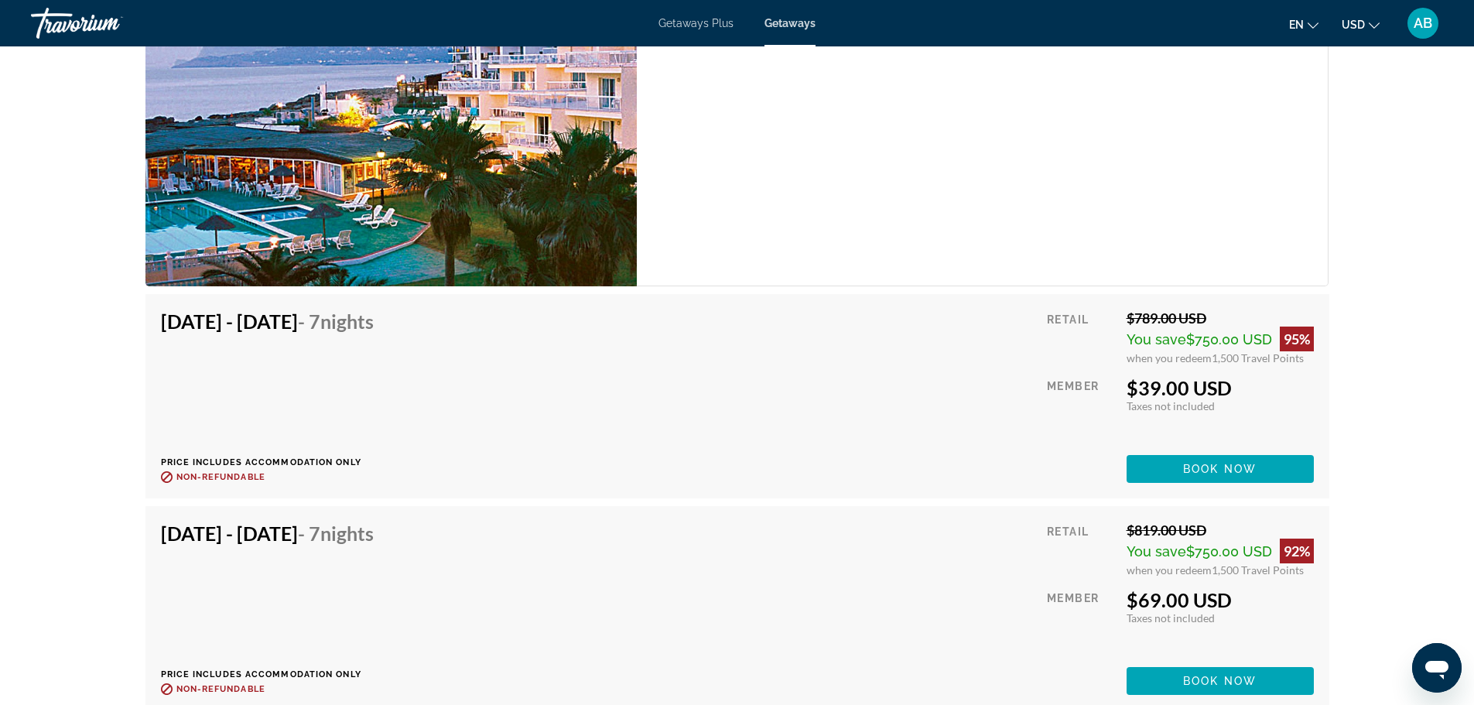
click at [613, 453] on div "[DATE] - [DATE] - 7 Nights Price includes accommodation only Refundable until :…" at bounding box center [737, 396] width 1153 height 173
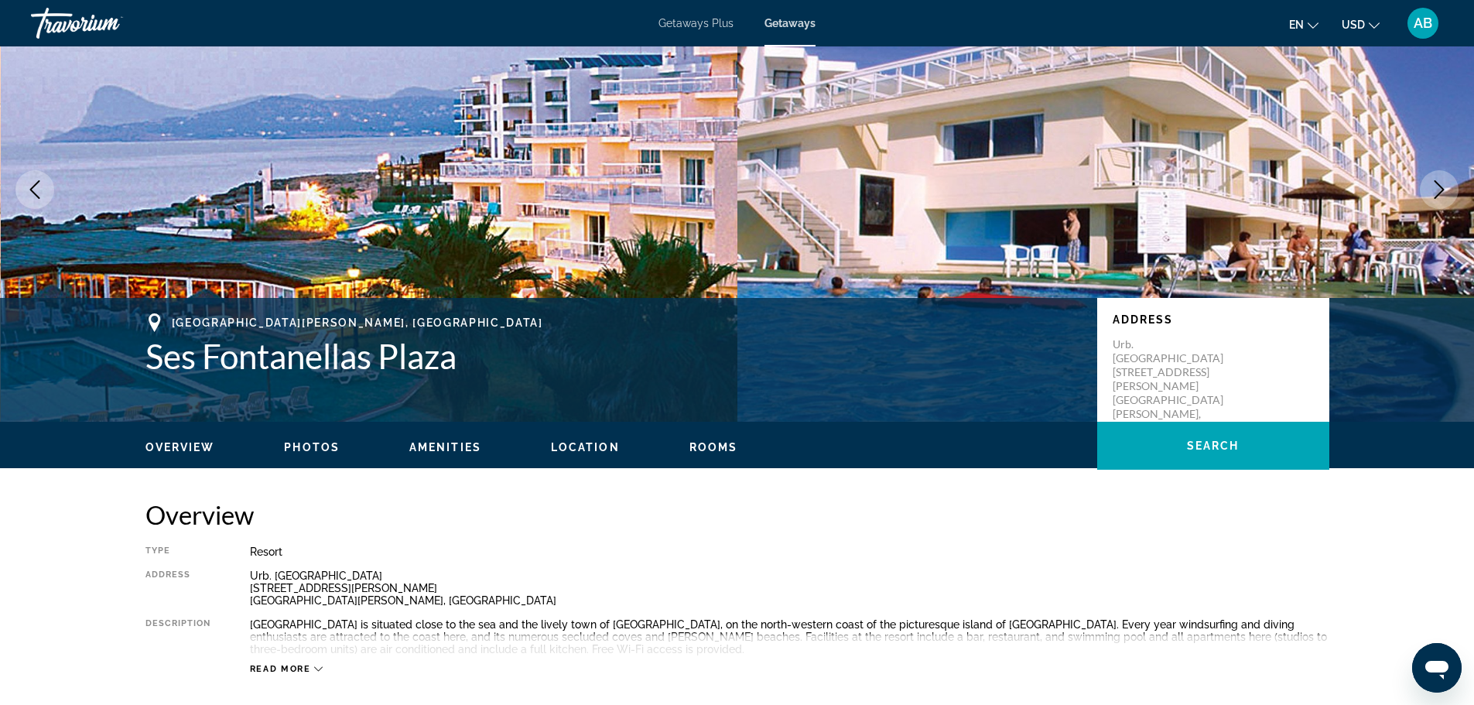
scroll to position [0, 0]
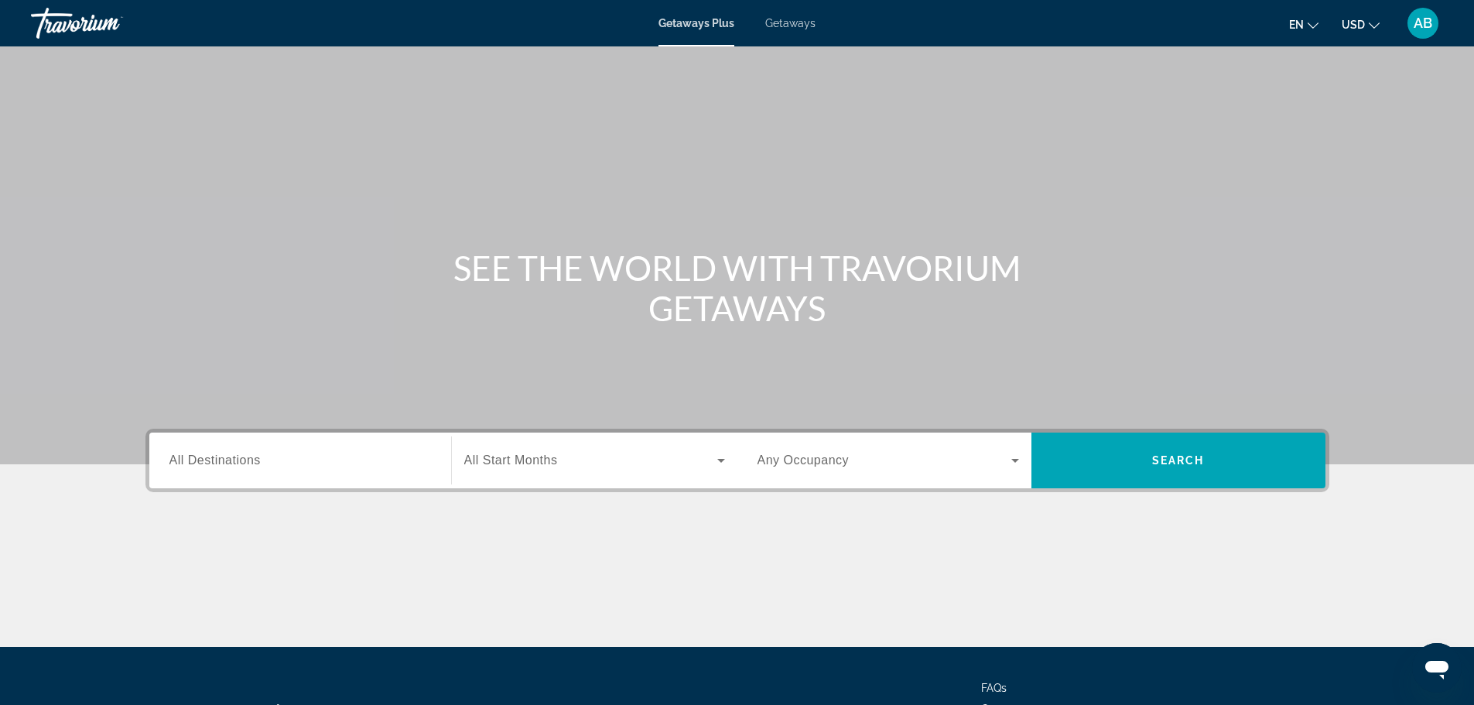
click at [791, 24] on span "Getaways" at bounding box center [790, 23] width 50 height 12
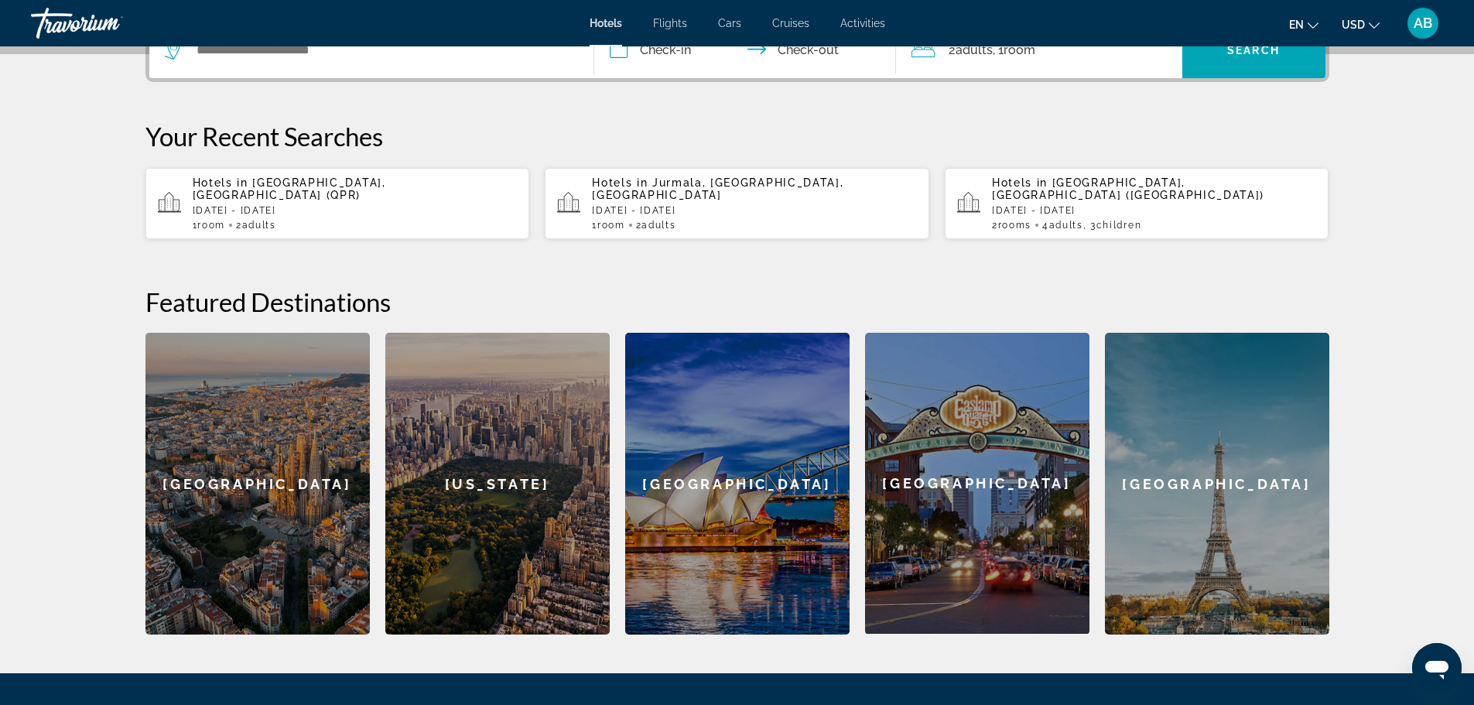
scroll to position [556, 0]
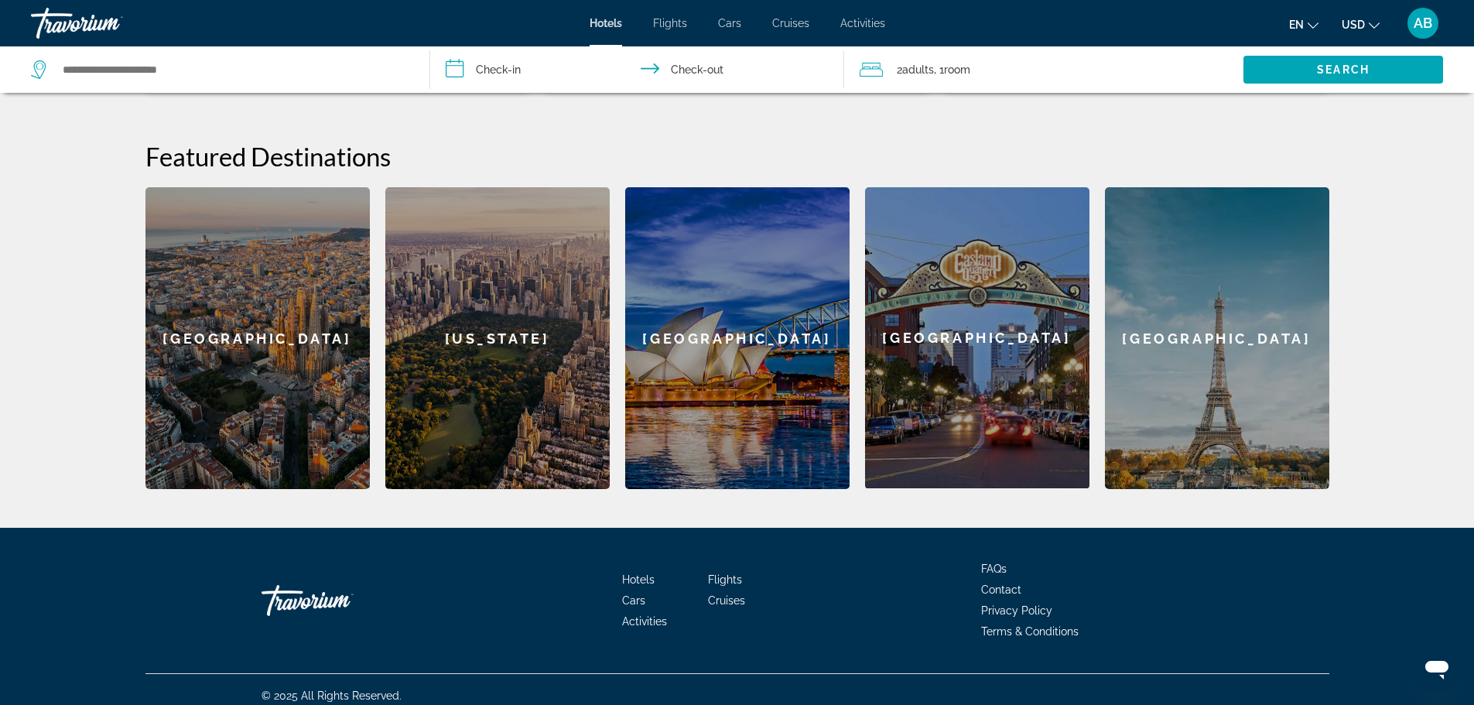
click at [1443, 663] on icon "Atvērt ziņojumapmaiņas logu" at bounding box center [1437, 670] width 23 height 19
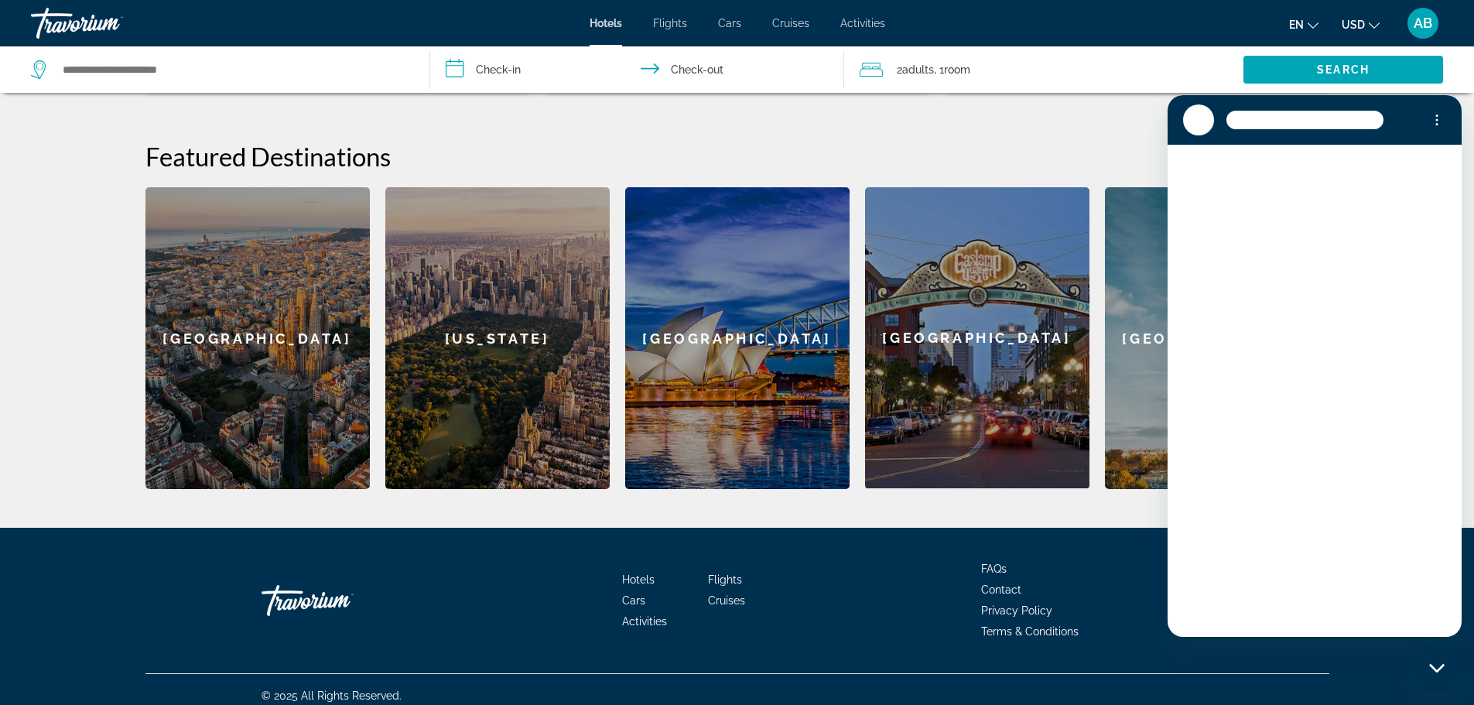
scroll to position [0, 0]
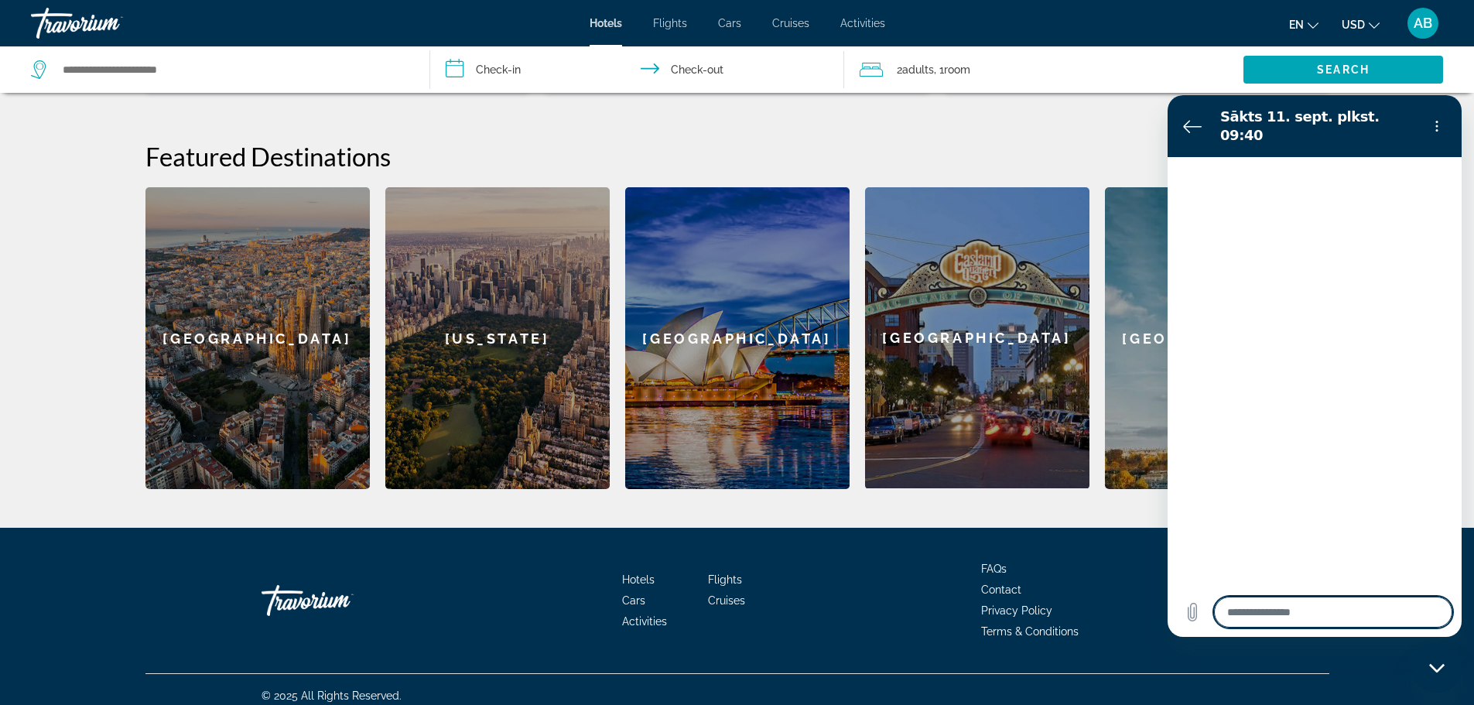
type textarea "*"
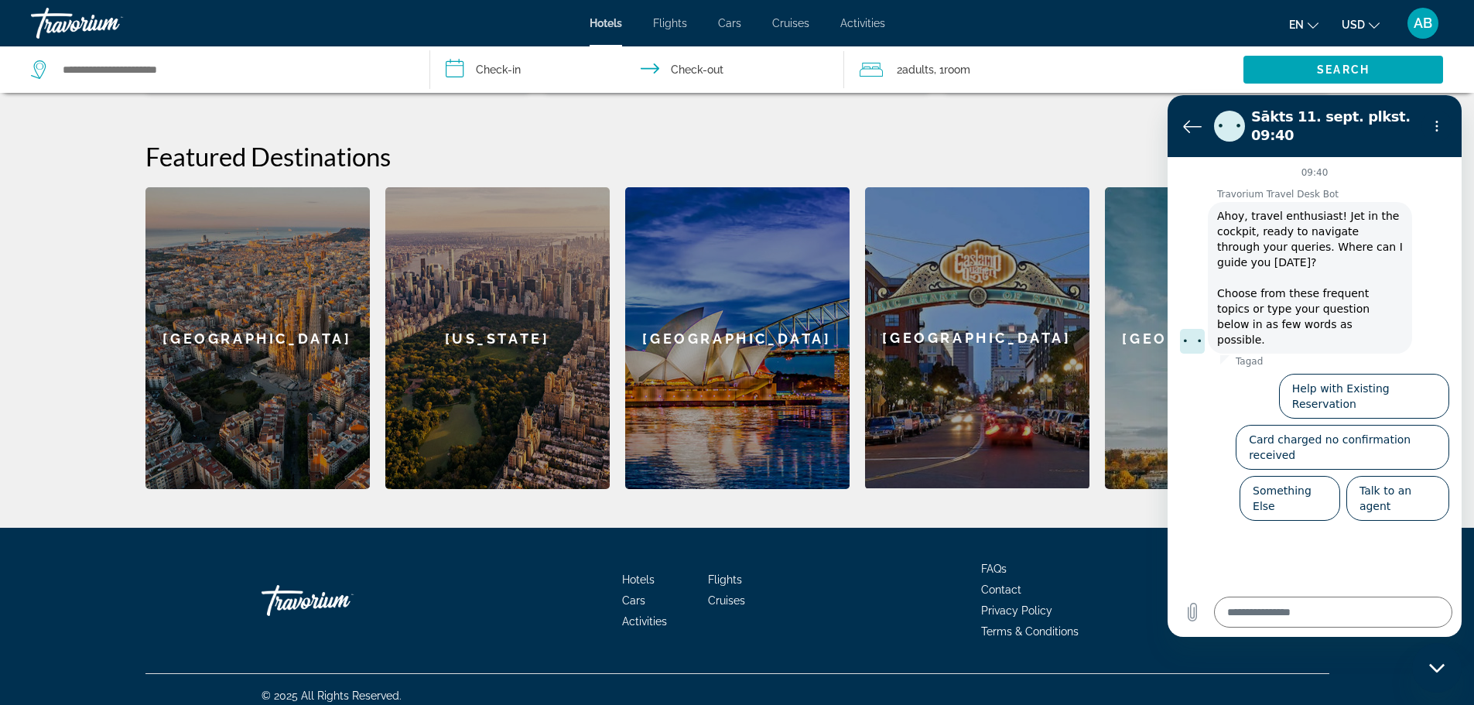
click at [1174, 132] on section "Sākts 11. sept. plkst. 09:40" at bounding box center [1315, 126] width 294 height 62
click at [1187, 124] on icon "Atpakaļ uz sarunu sarakstu" at bounding box center [1192, 126] width 19 height 19
